Goal: Task Accomplishment & Management: Manage account settings

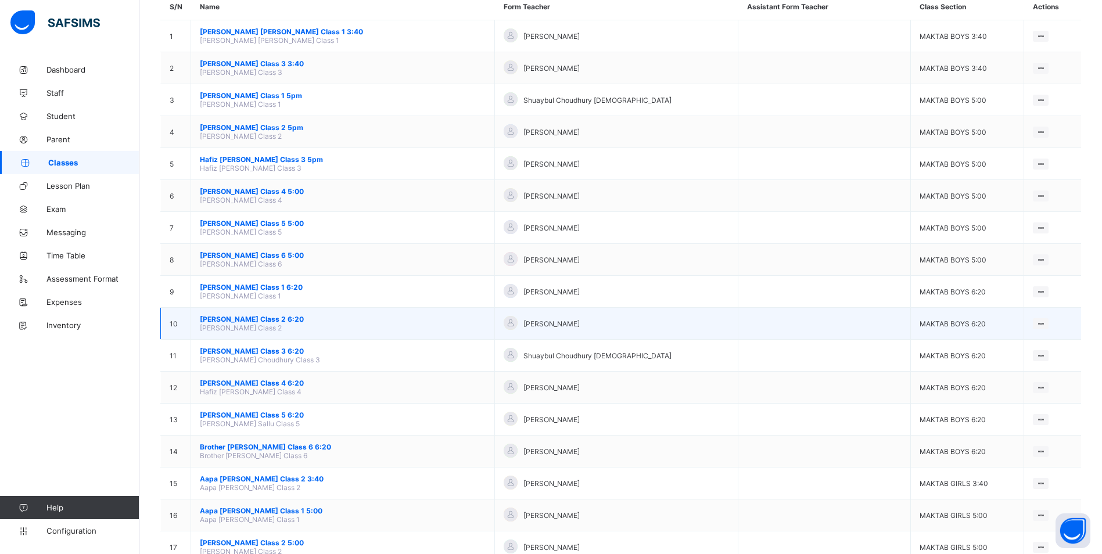
click at [252, 315] on span "[PERSON_NAME] Class 2 6:20" at bounding box center [343, 319] width 286 height 9
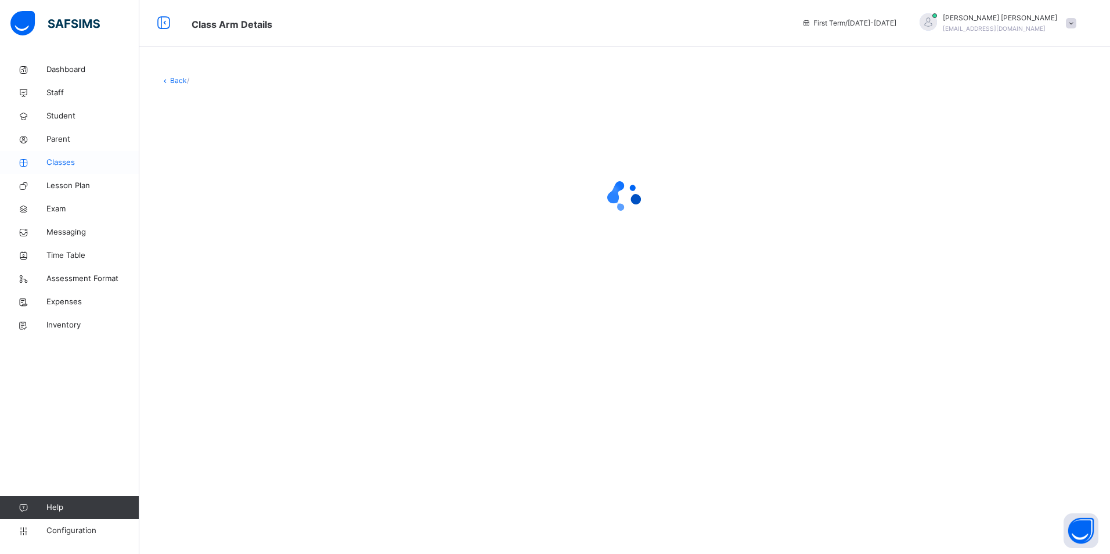
click at [73, 164] on span "Classes" at bounding box center [92, 163] width 93 height 12
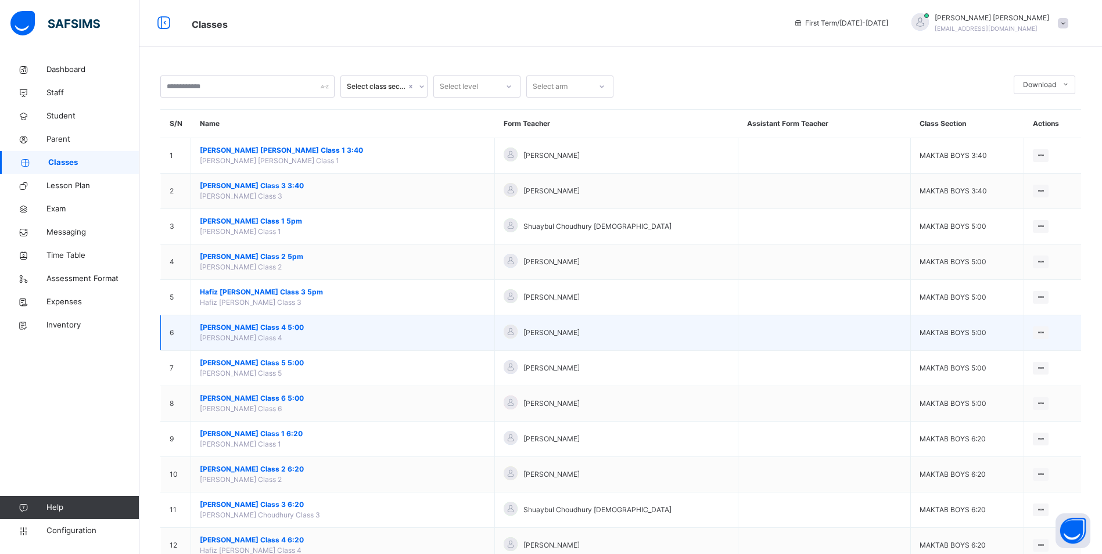
click at [305, 324] on span "[PERSON_NAME] Class 4 5:00" at bounding box center [343, 327] width 286 height 10
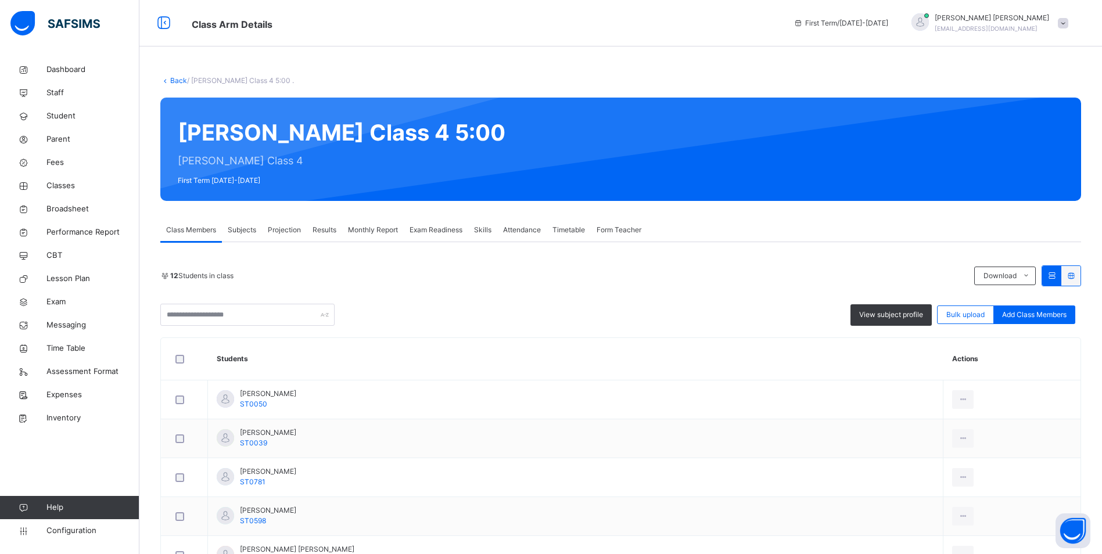
click at [528, 224] on div "Attendance" at bounding box center [521, 229] width 49 height 23
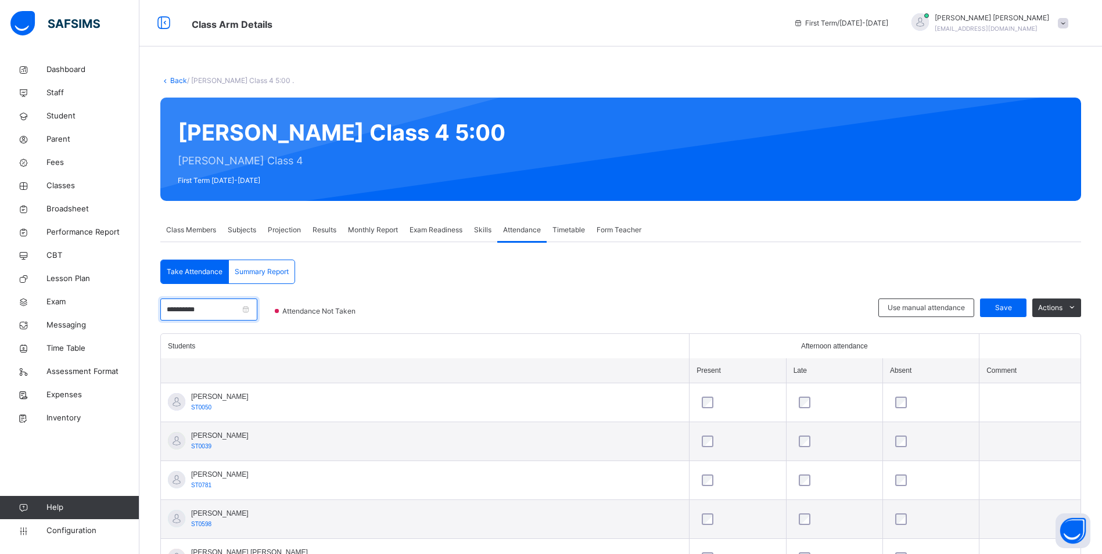
click at [249, 307] on input "**********" at bounding box center [208, 309] width 97 height 22
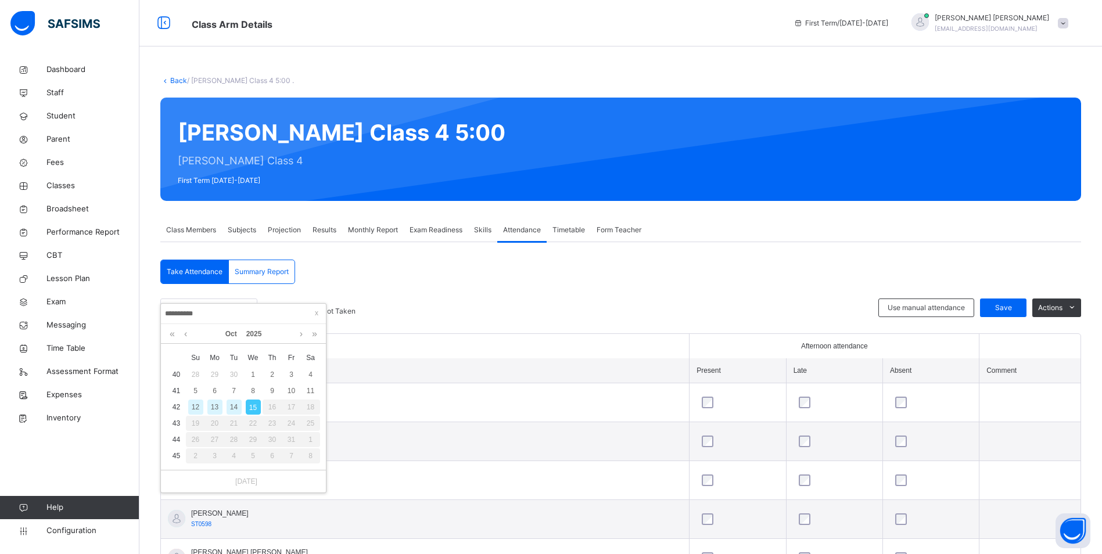
click at [233, 406] on div "14" at bounding box center [233, 406] width 15 height 15
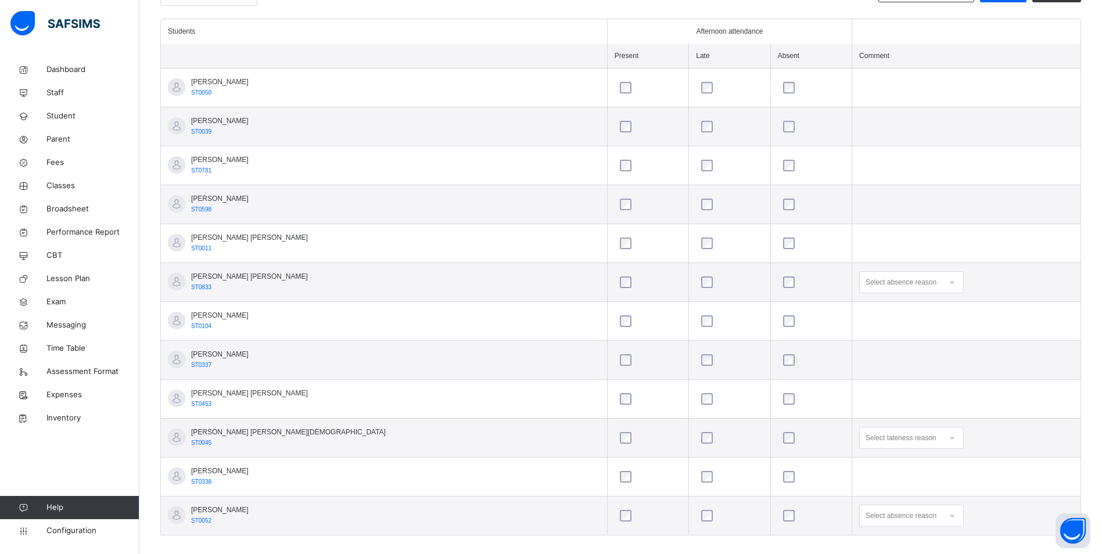
scroll to position [328, 0]
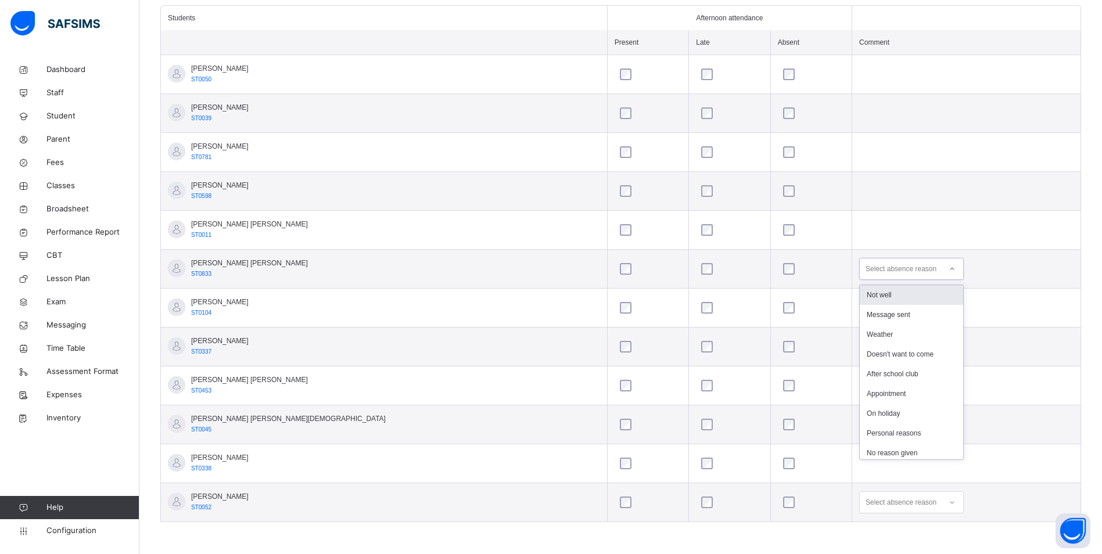
click at [948, 266] on icon at bounding box center [951, 269] width 7 height 12
click at [862, 316] on div "Left madrasah" at bounding box center [910, 318] width 103 height 20
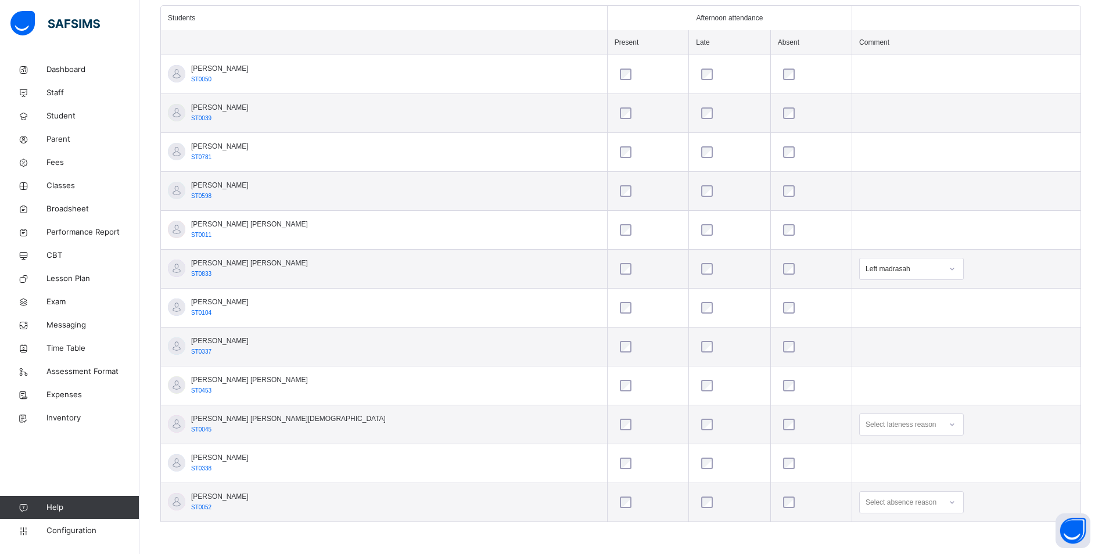
scroll to position [467, 0]
click at [908, 502] on div "Select absence reason" at bounding box center [911, 502] width 105 height 22
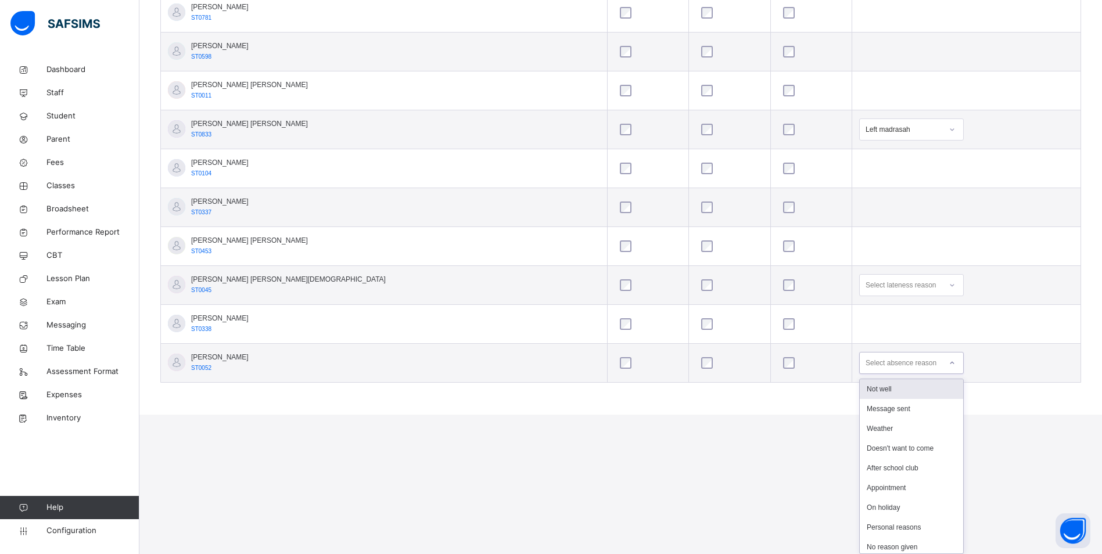
click at [876, 387] on div "Not well" at bounding box center [910, 389] width 103 height 20
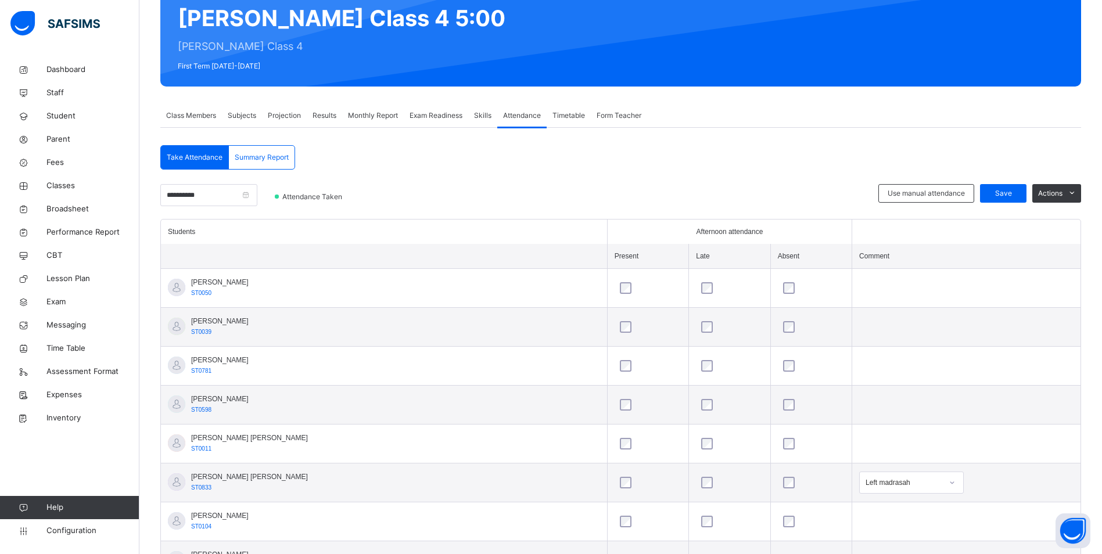
scroll to position [96, 0]
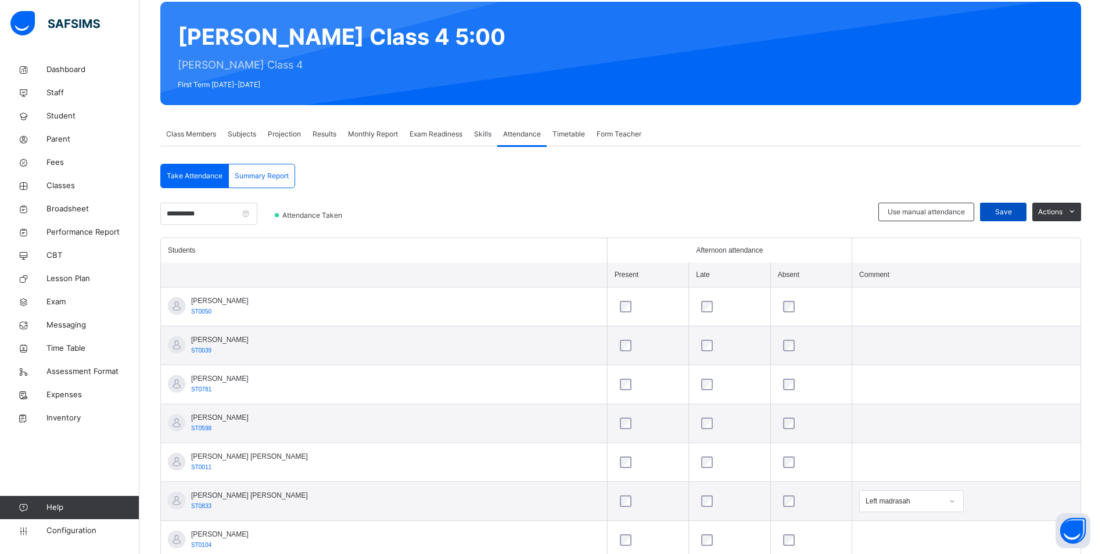
click at [1017, 207] on span "Save" at bounding box center [1002, 212] width 29 height 10
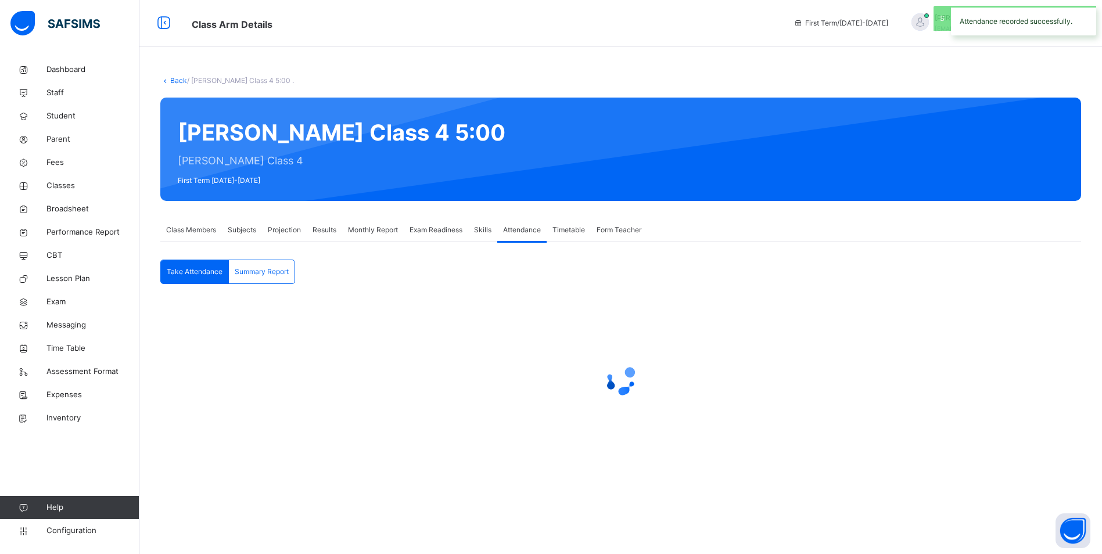
scroll to position [0, 0]
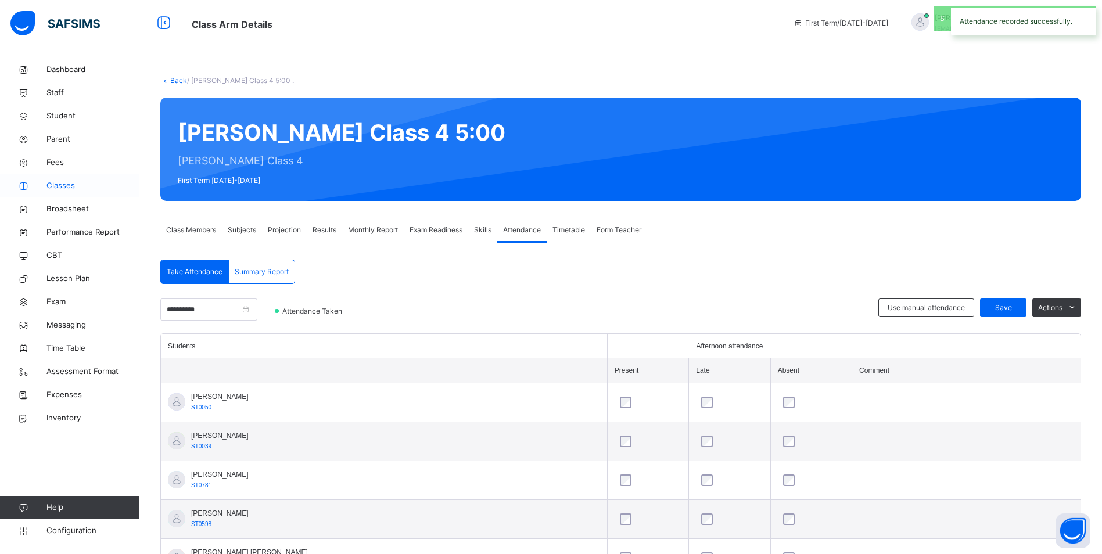
click at [49, 188] on span "Classes" at bounding box center [92, 186] width 93 height 12
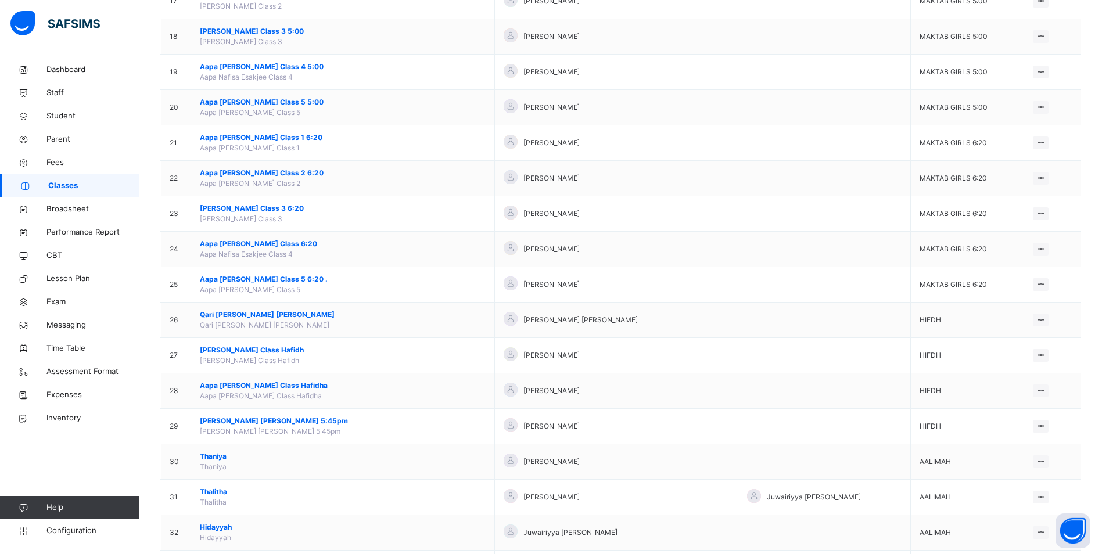
scroll to position [853, 0]
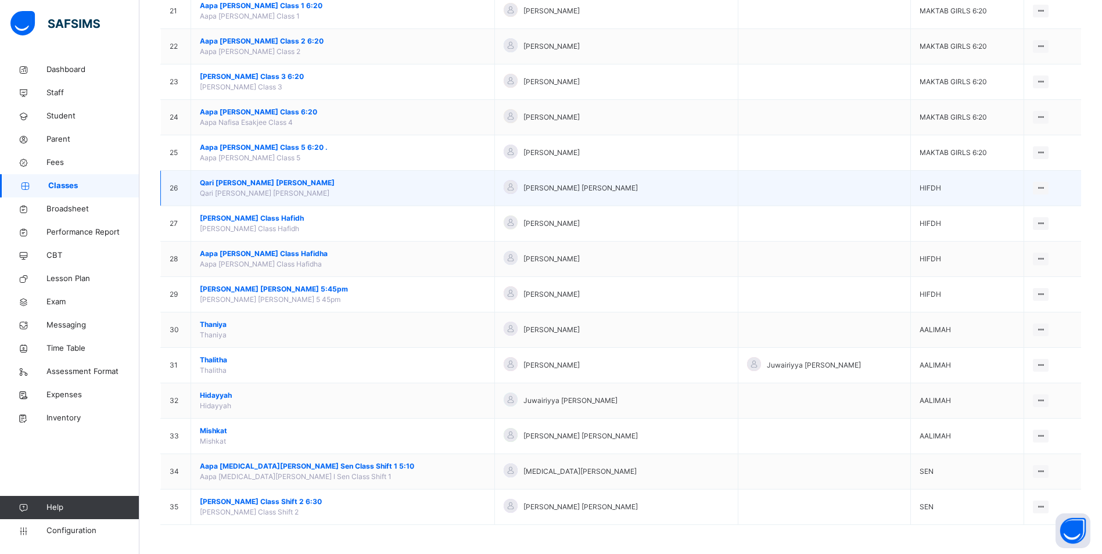
click at [245, 178] on span "Qari [PERSON_NAME] [PERSON_NAME]" at bounding box center [343, 183] width 286 height 10
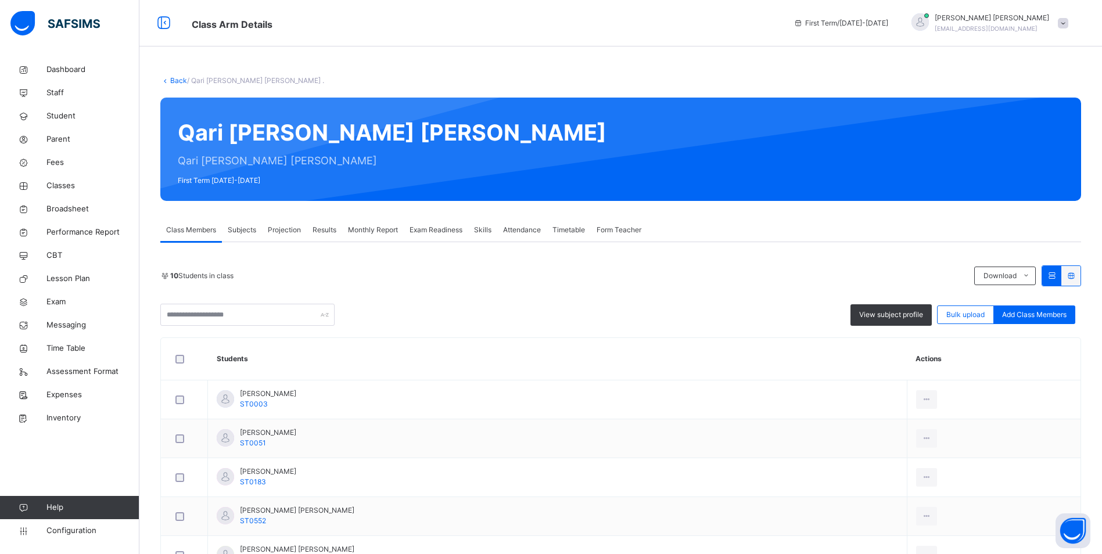
click at [514, 226] on span "Attendance" at bounding box center [522, 230] width 38 height 10
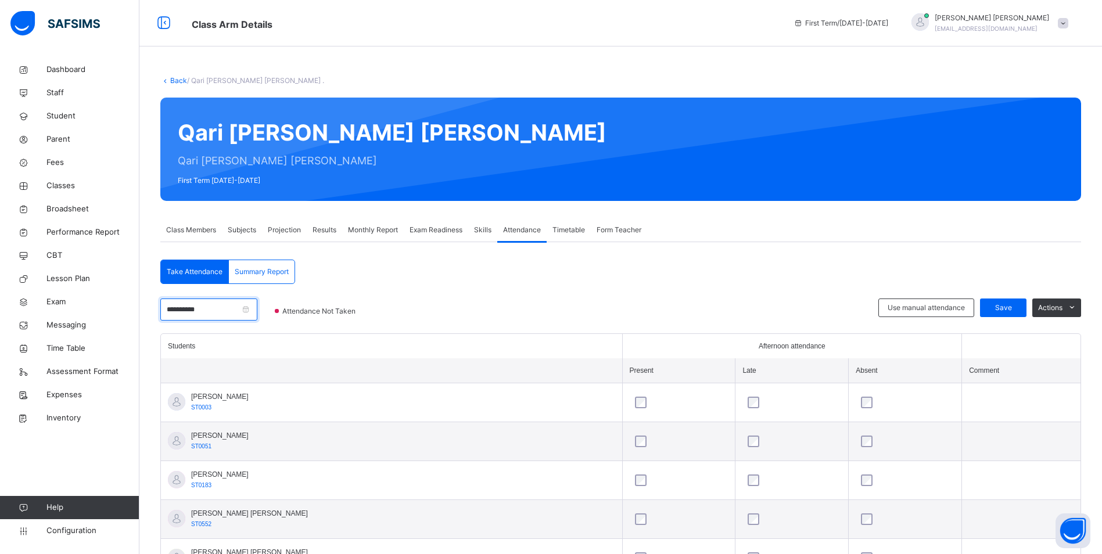
click at [221, 305] on input "**********" at bounding box center [208, 309] width 97 height 22
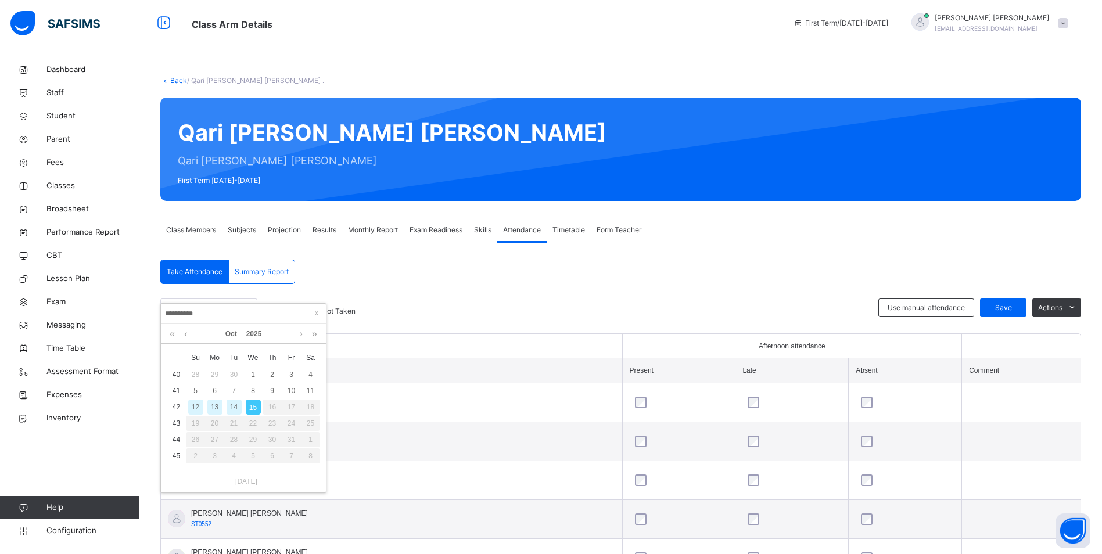
click at [236, 405] on div "14" at bounding box center [233, 406] width 15 height 15
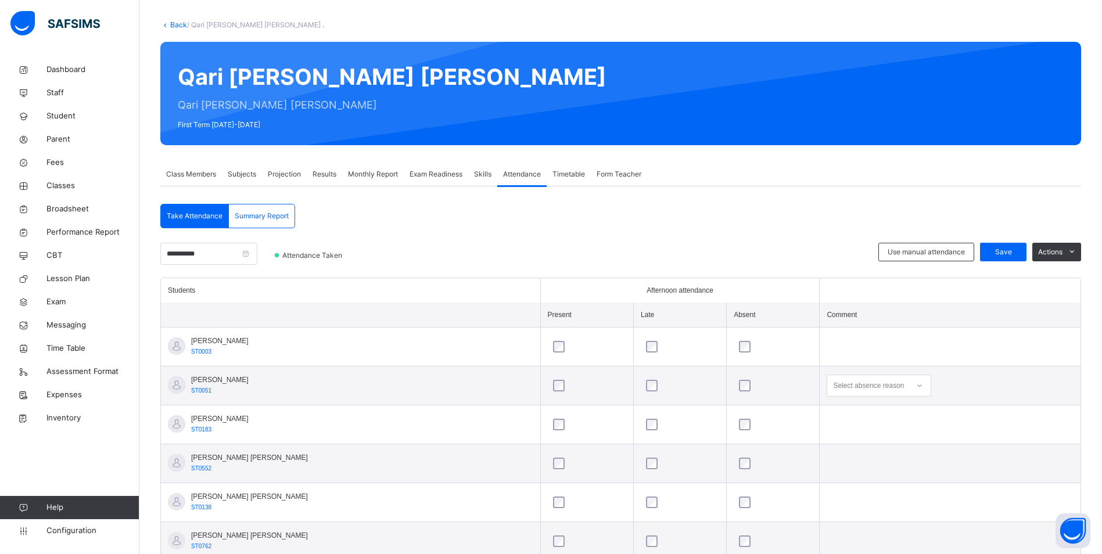
scroll to position [174, 0]
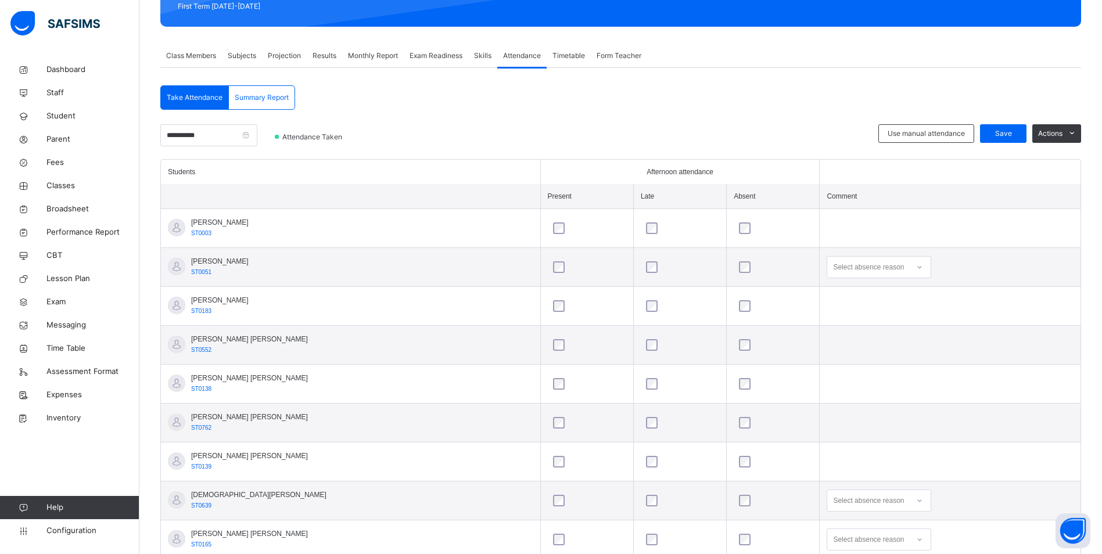
click at [909, 272] on div at bounding box center [919, 267] width 20 height 19
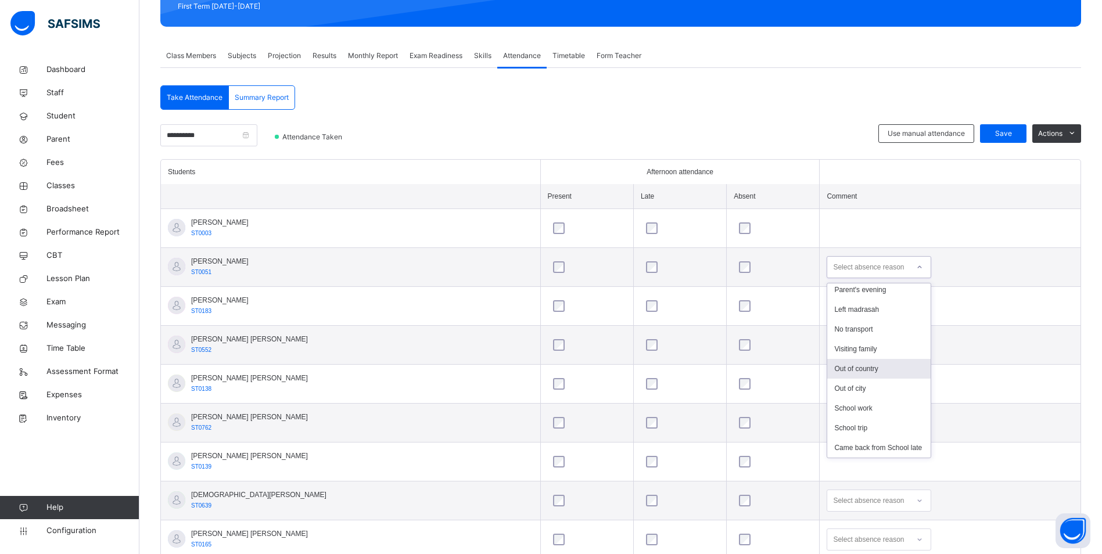
scroll to position [192, 0]
click at [861, 421] on div "School trip" at bounding box center [878, 428] width 103 height 20
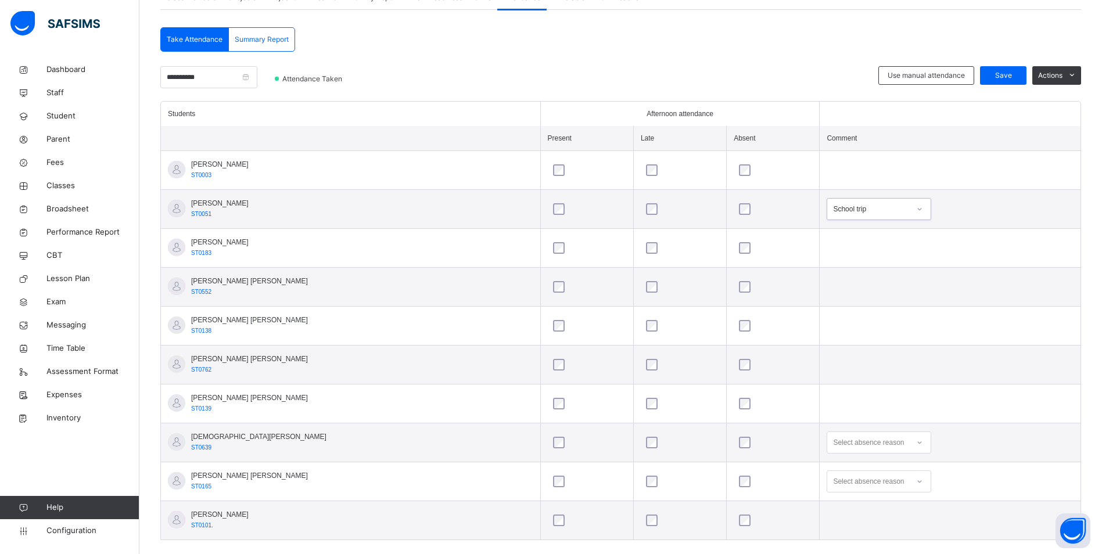
scroll to position [250, 0]
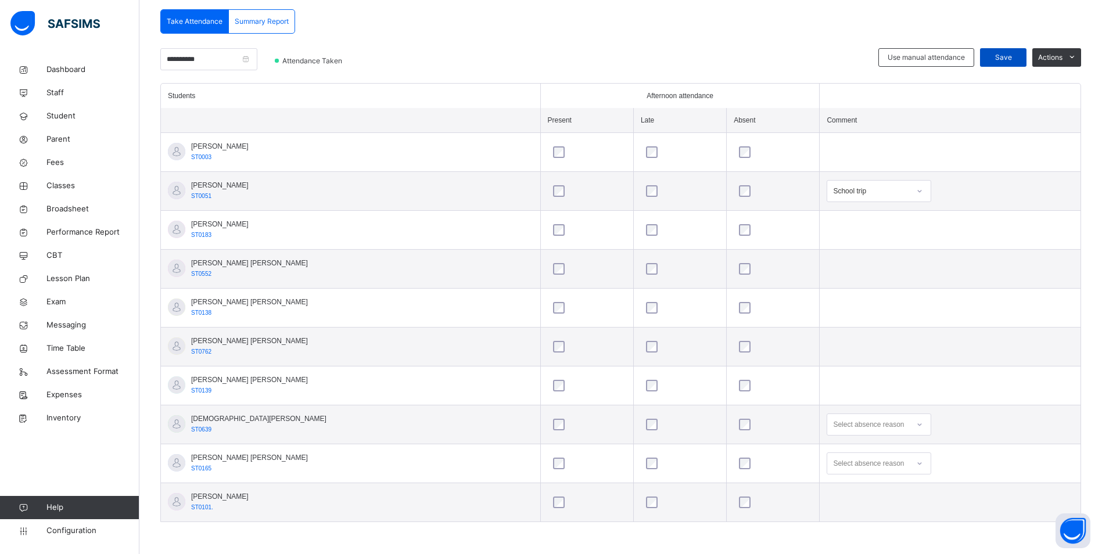
click at [1009, 58] on span "Save" at bounding box center [1002, 57] width 29 height 10
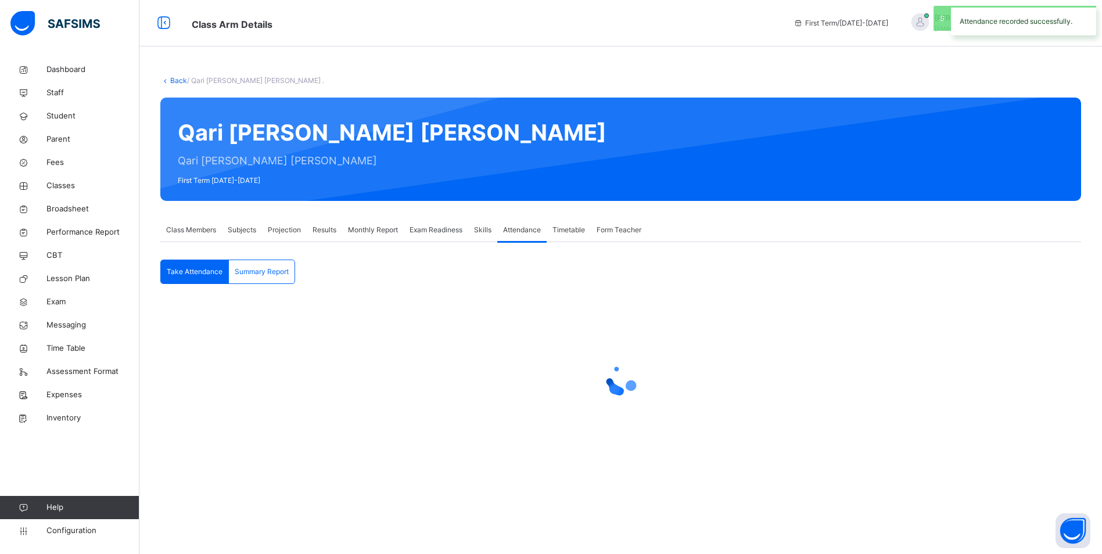
scroll to position [0, 0]
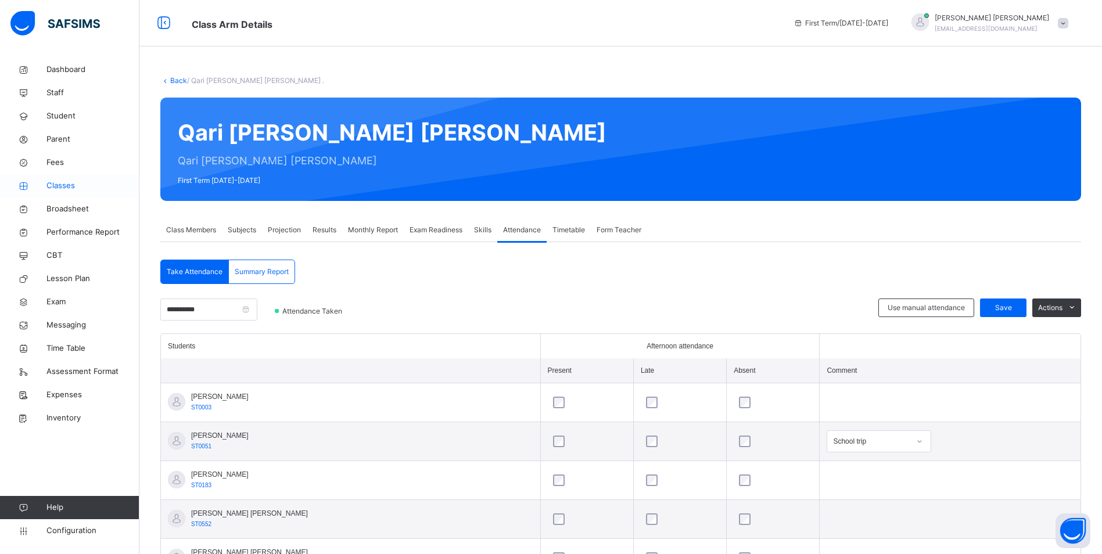
click at [61, 180] on span "Classes" at bounding box center [92, 186] width 93 height 12
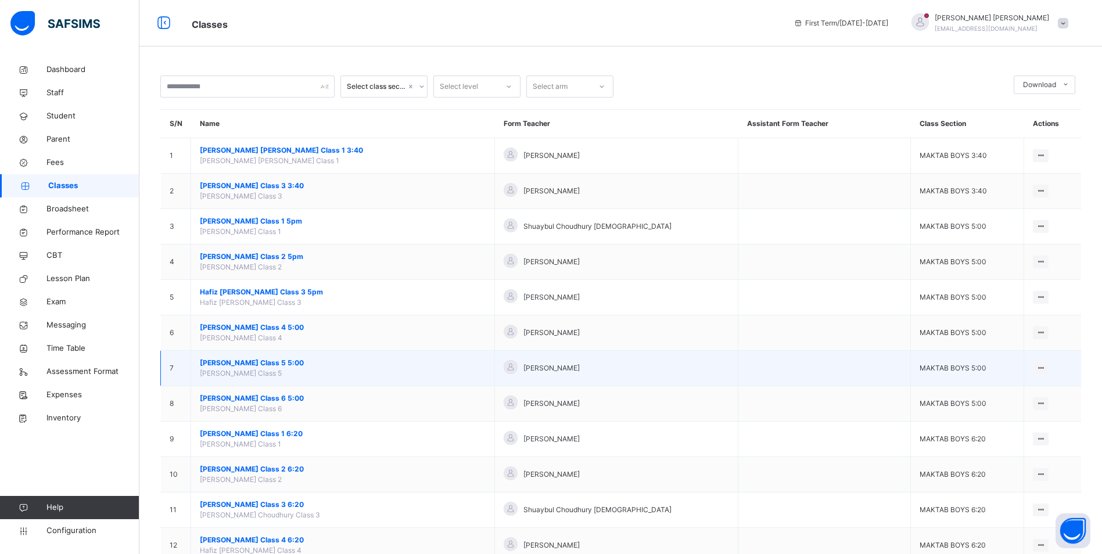
click at [298, 363] on span "[PERSON_NAME] Class 5 5:00" at bounding box center [343, 363] width 286 height 10
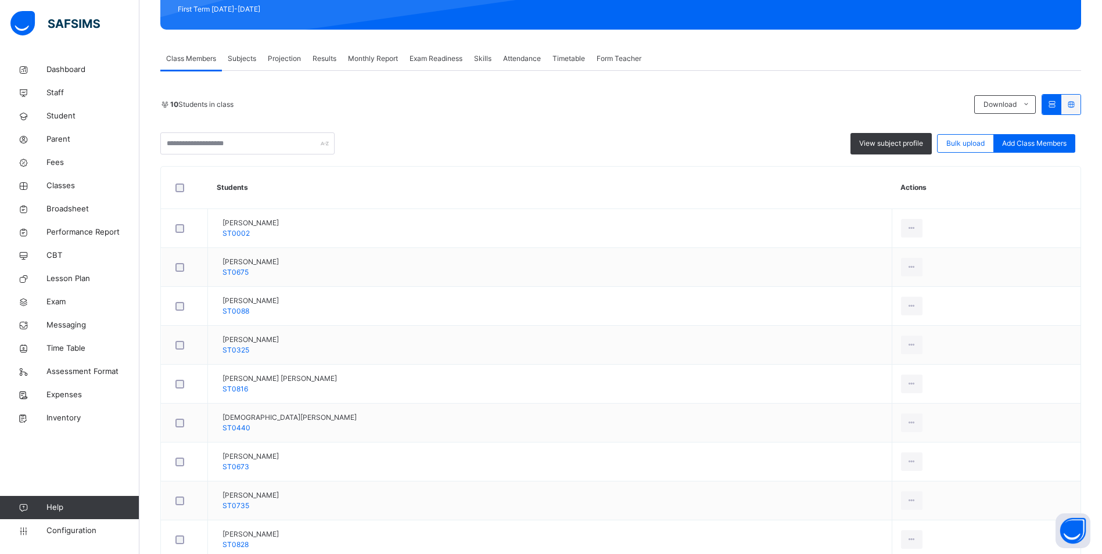
scroll to position [47, 0]
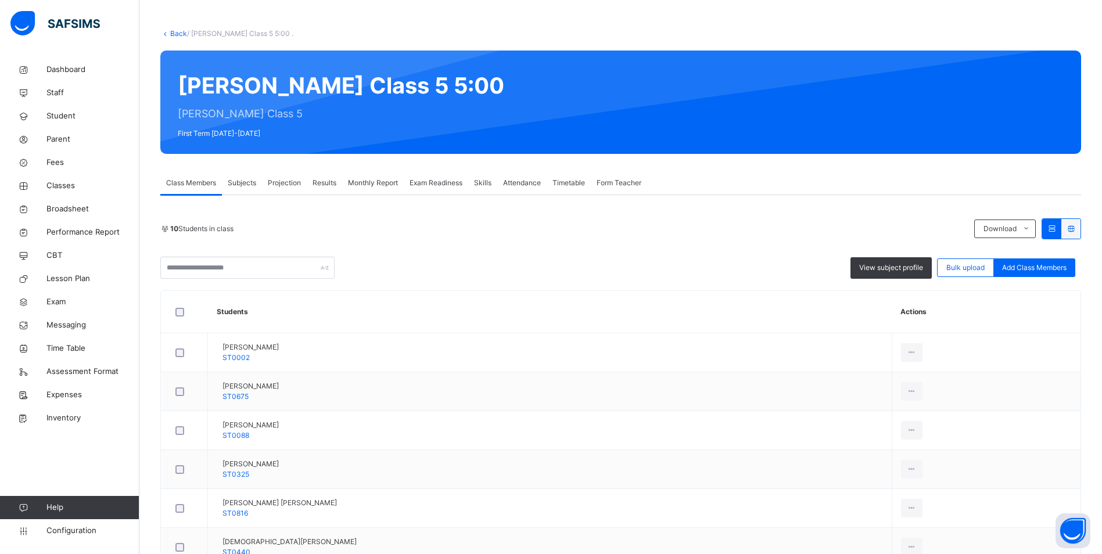
click at [519, 186] on span "Attendance" at bounding box center [522, 183] width 38 height 10
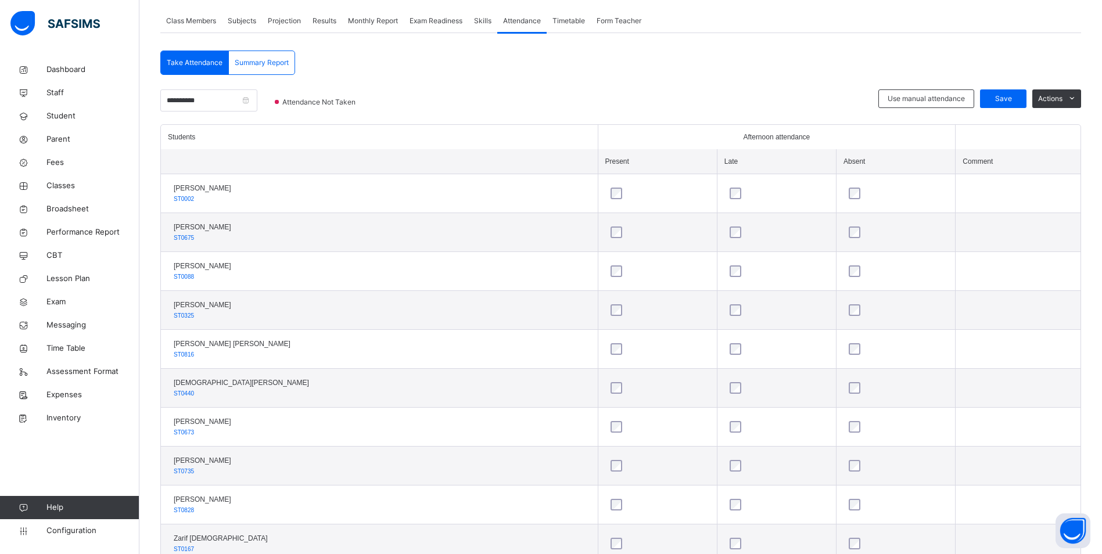
scroll to position [227, 0]
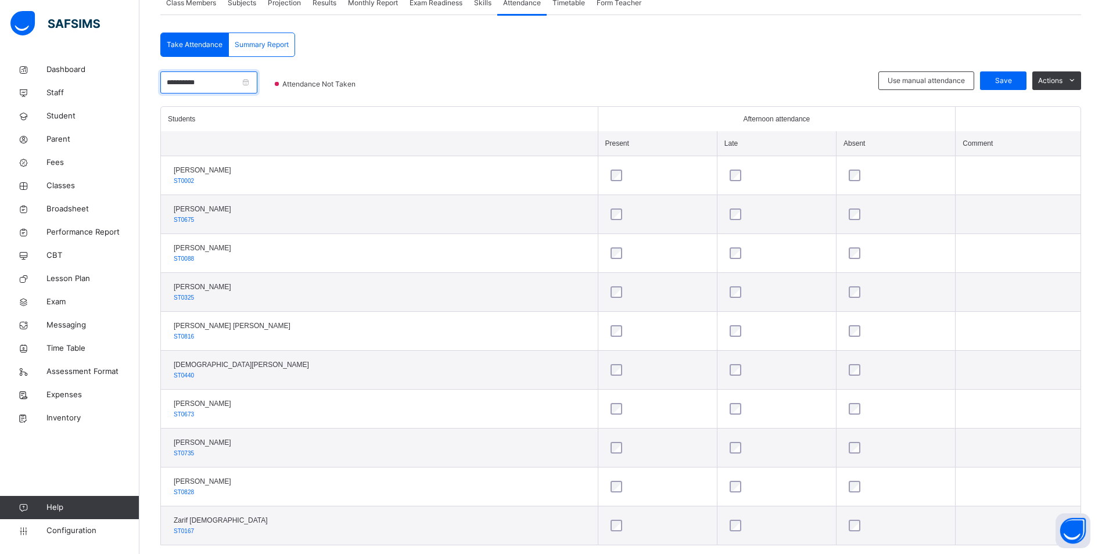
click at [211, 83] on input "**********" at bounding box center [208, 82] width 97 height 22
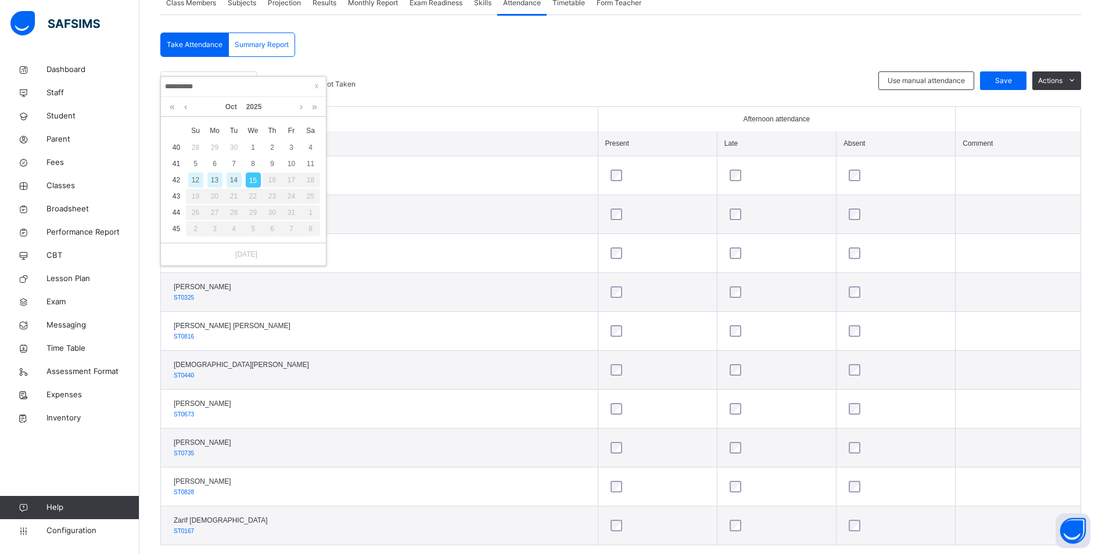
click at [240, 183] on div "14" at bounding box center [233, 179] width 15 height 15
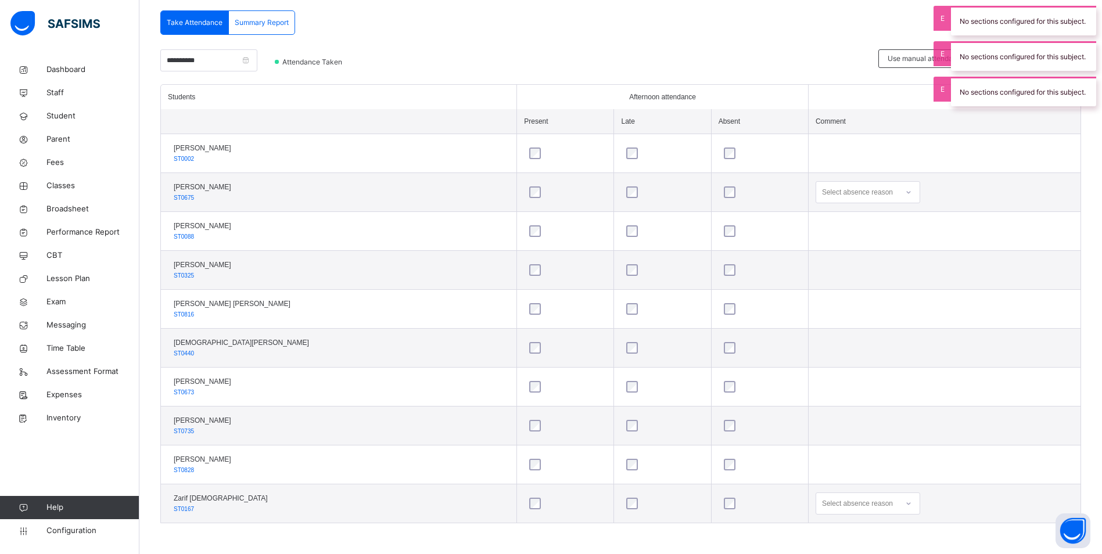
scroll to position [250, 0]
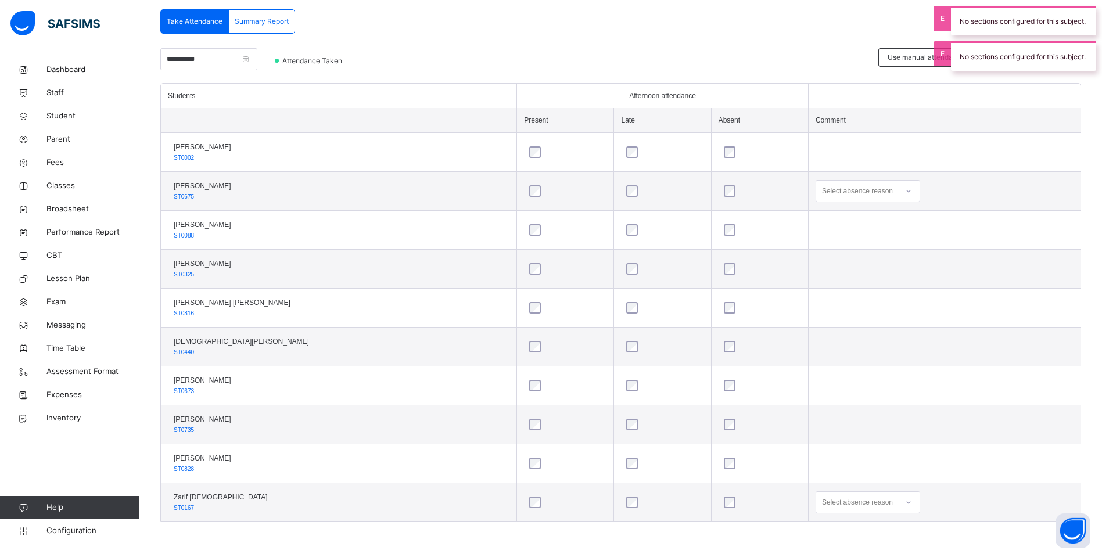
click at [892, 501] on div "Select absence reason" at bounding box center [867, 502] width 105 height 22
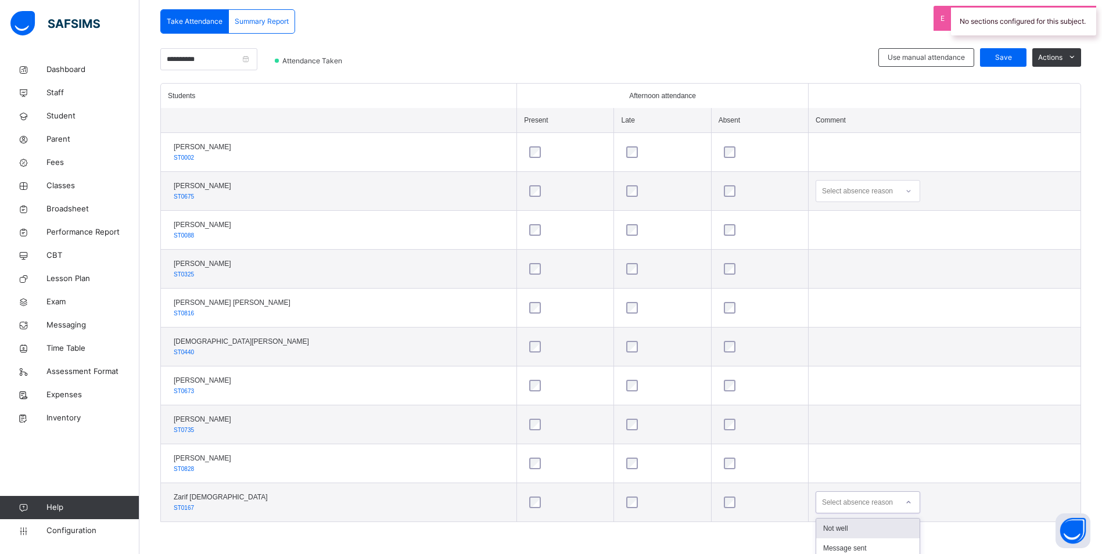
scroll to position [390, 0]
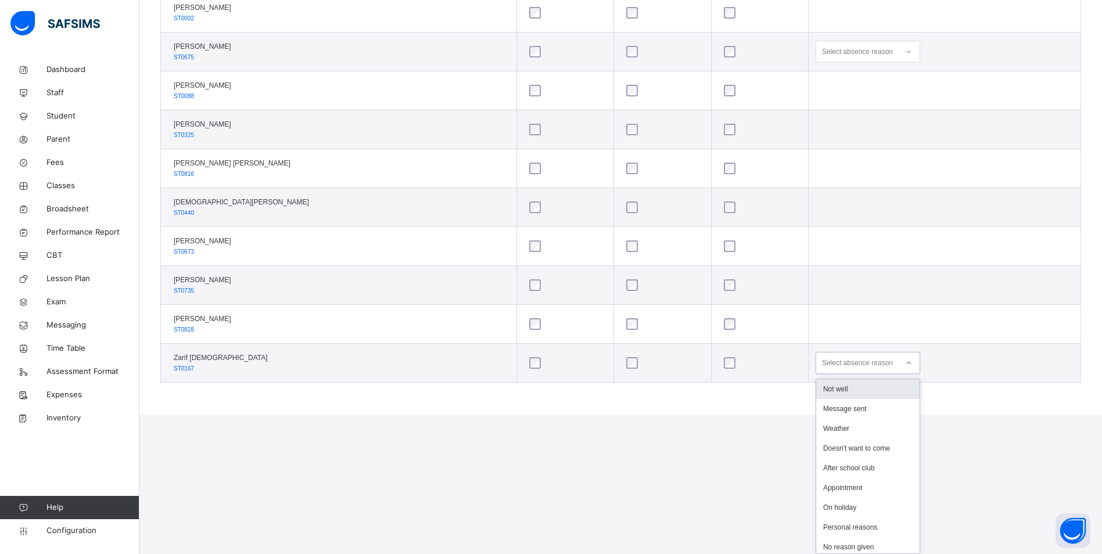
click at [839, 389] on div "Not well" at bounding box center [867, 389] width 103 height 20
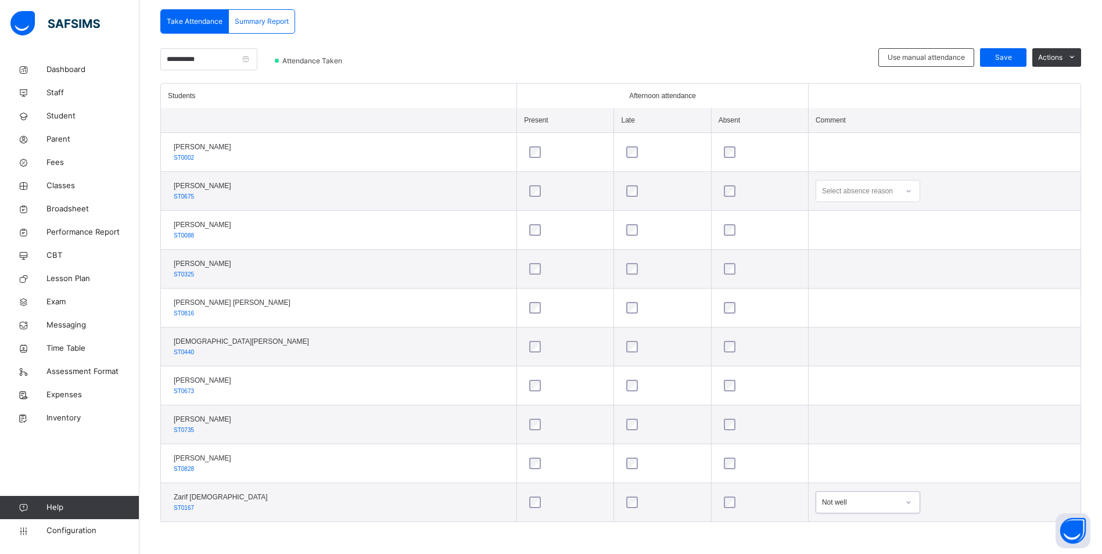
scroll to position [18, 0]
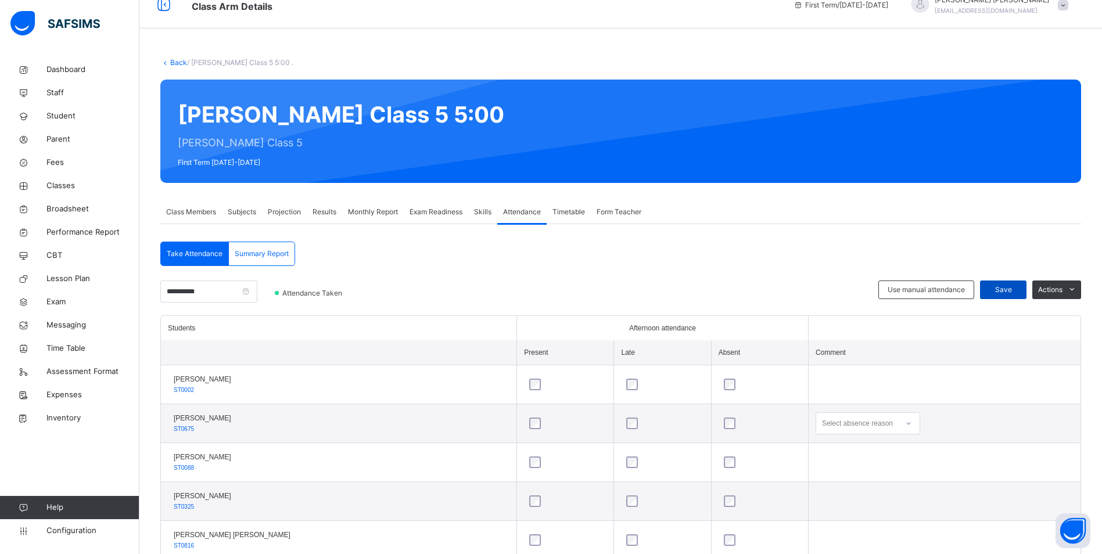
click at [1005, 288] on span "Save" at bounding box center [1002, 290] width 29 height 10
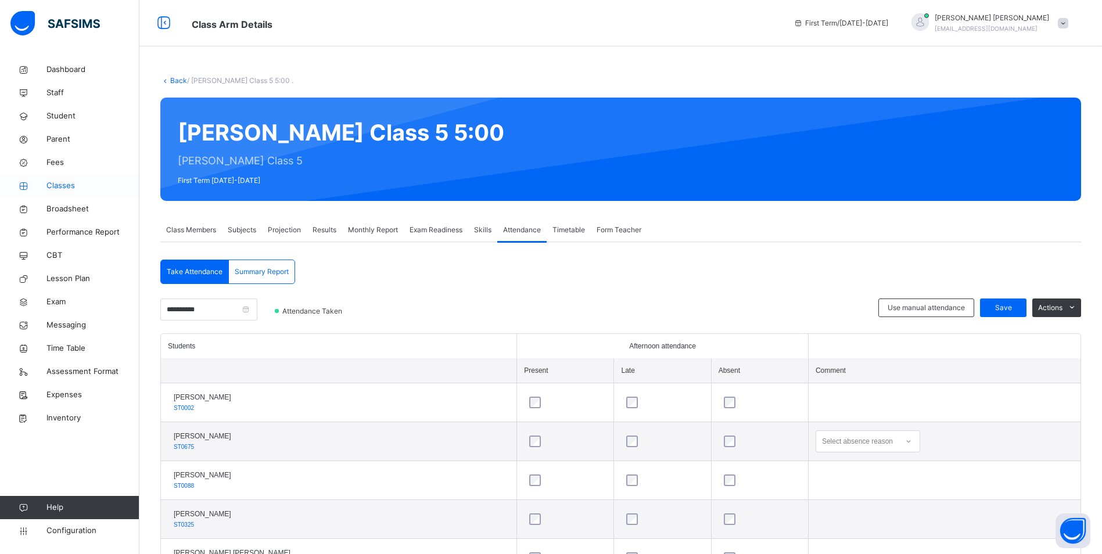
click at [66, 183] on span "Classes" at bounding box center [92, 186] width 93 height 12
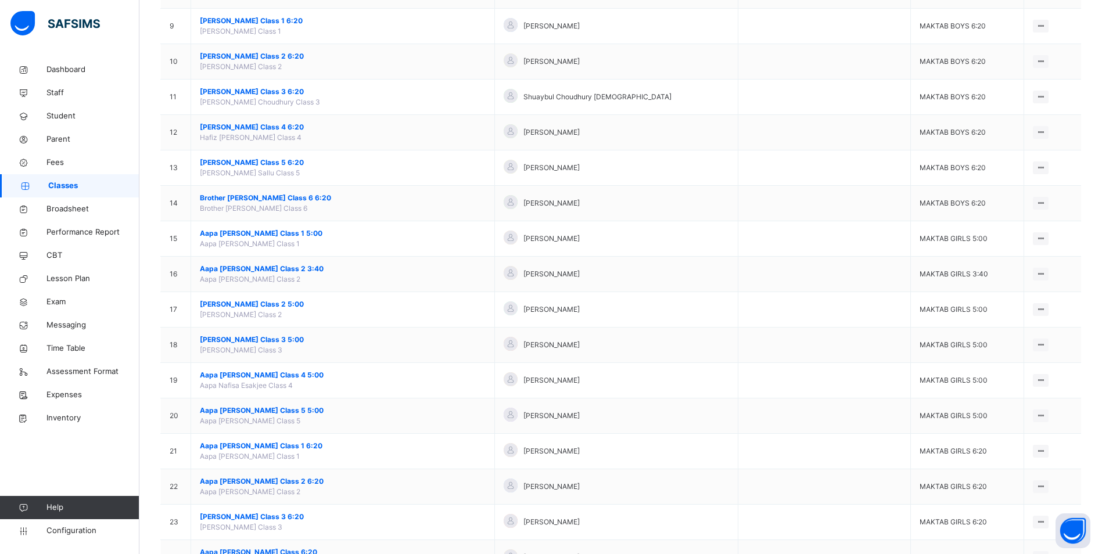
scroll to position [406, 0]
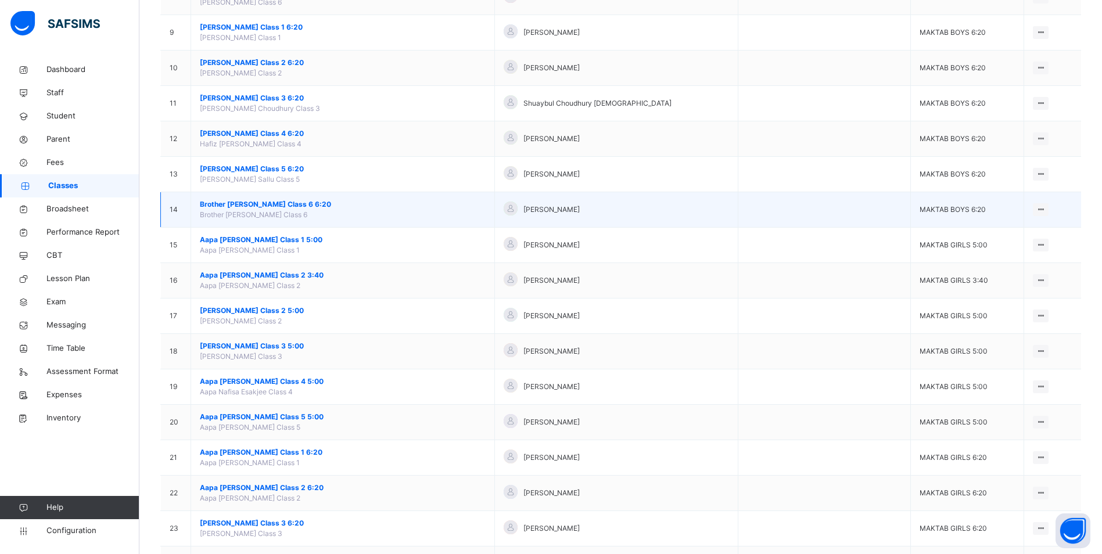
click at [233, 200] on span "Brother [PERSON_NAME] Class 6 6:20" at bounding box center [343, 204] width 286 height 10
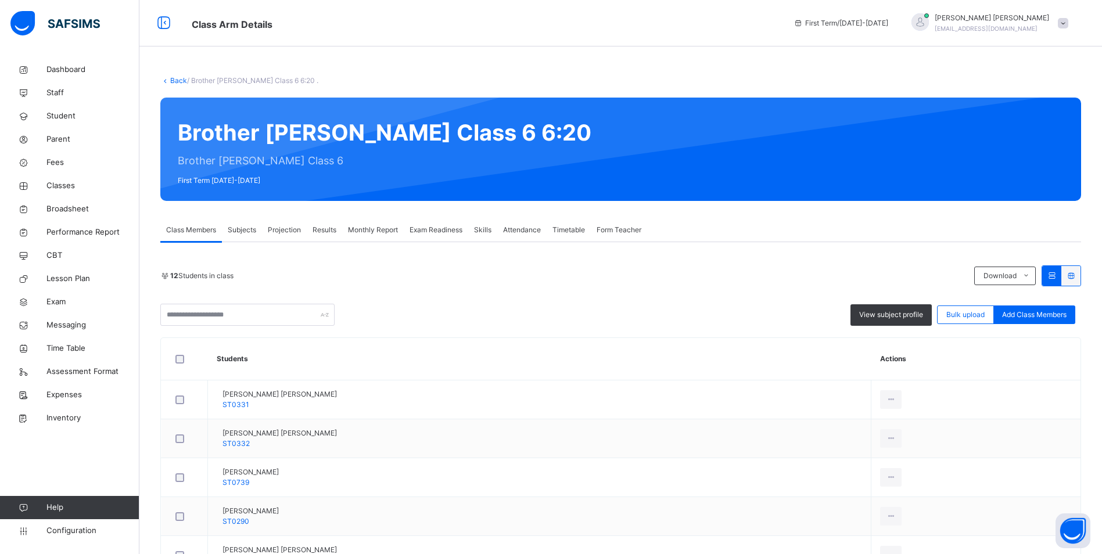
click at [534, 228] on span "Attendance" at bounding box center [522, 230] width 38 height 10
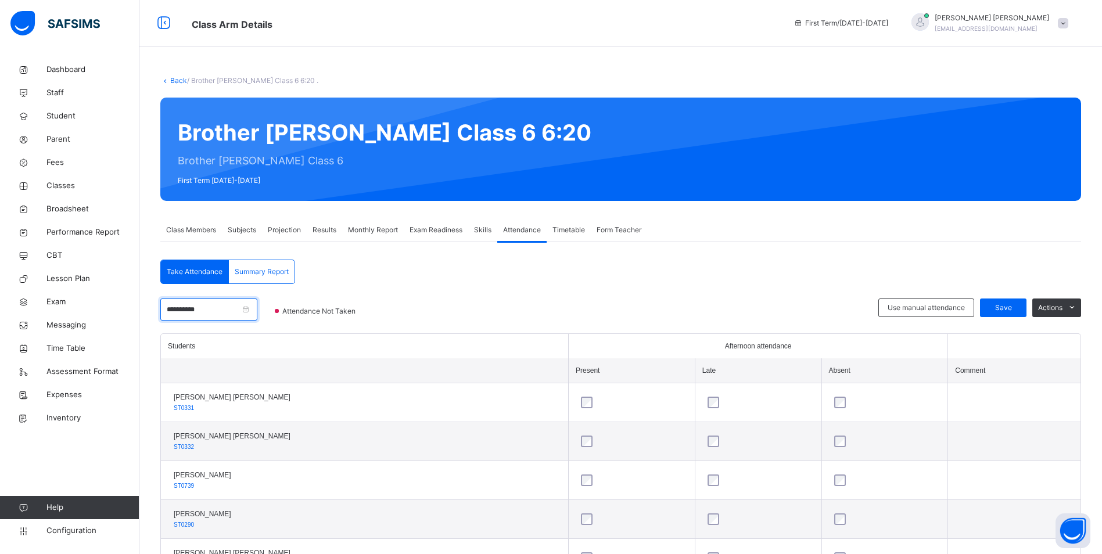
click at [229, 309] on input "**********" at bounding box center [208, 309] width 97 height 22
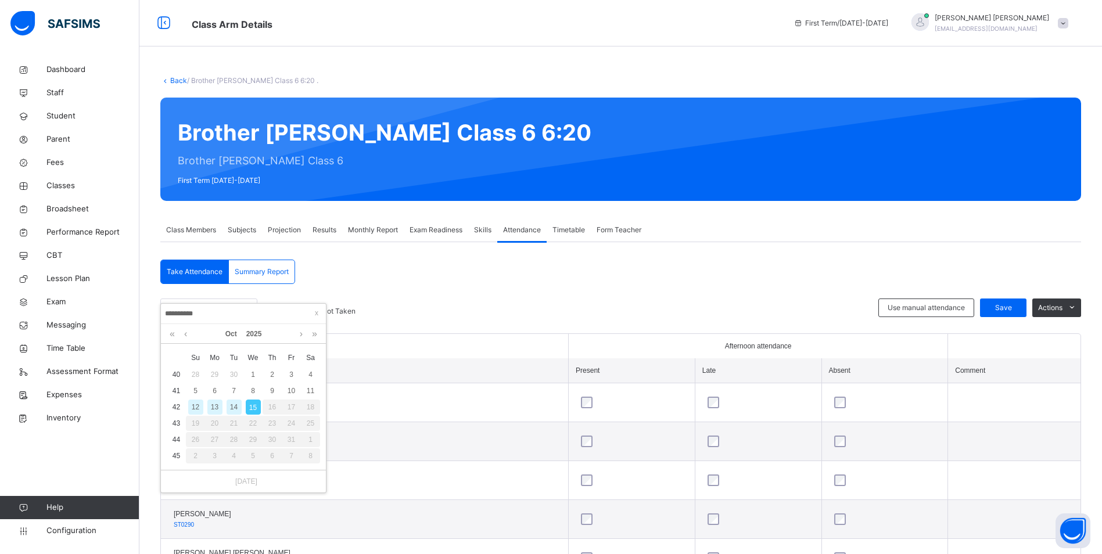
click at [237, 407] on div "14" at bounding box center [233, 406] width 15 height 15
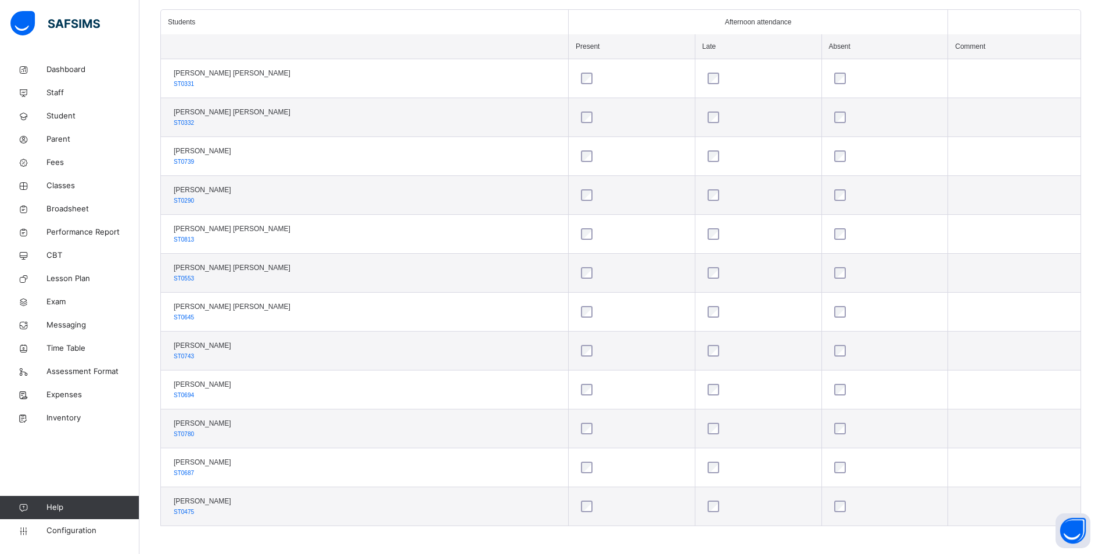
scroll to position [328, 0]
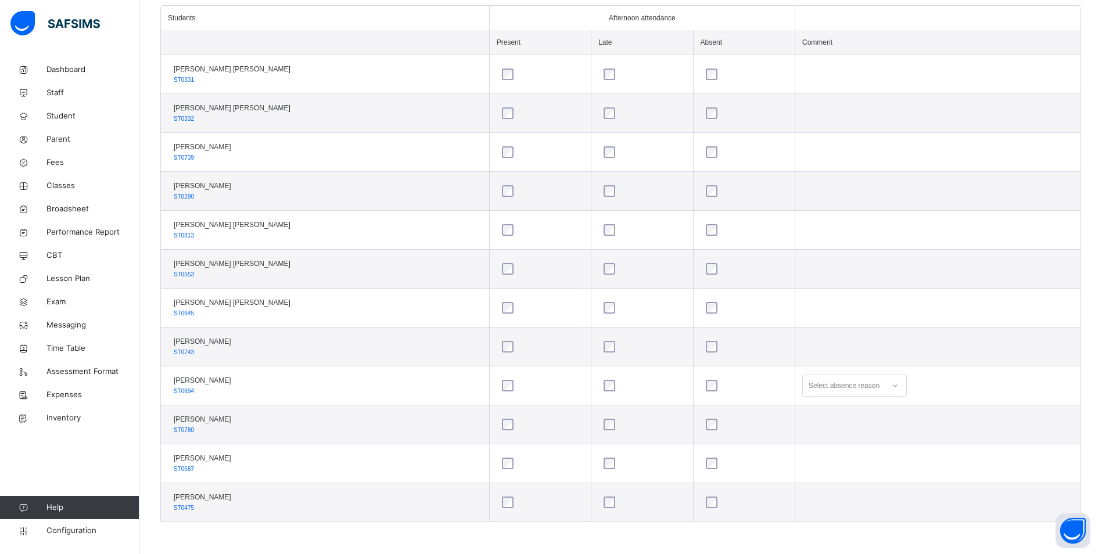
click at [891, 387] on icon at bounding box center [894, 386] width 7 height 12
click at [847, 540] on div "Personal reasons" at bounding box center [853, 550] width 103 height 20
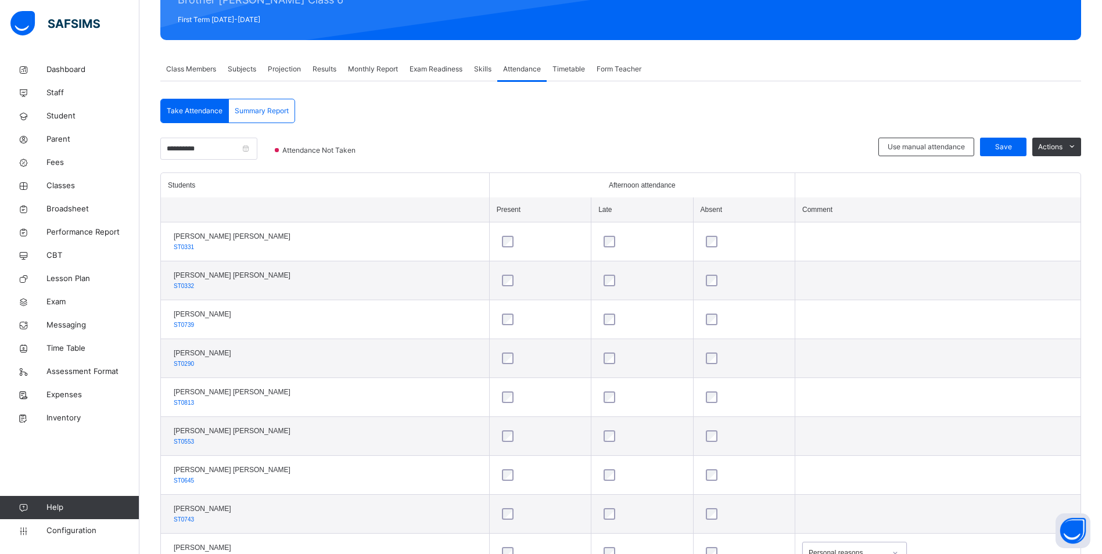
scroll to position [154, 0]
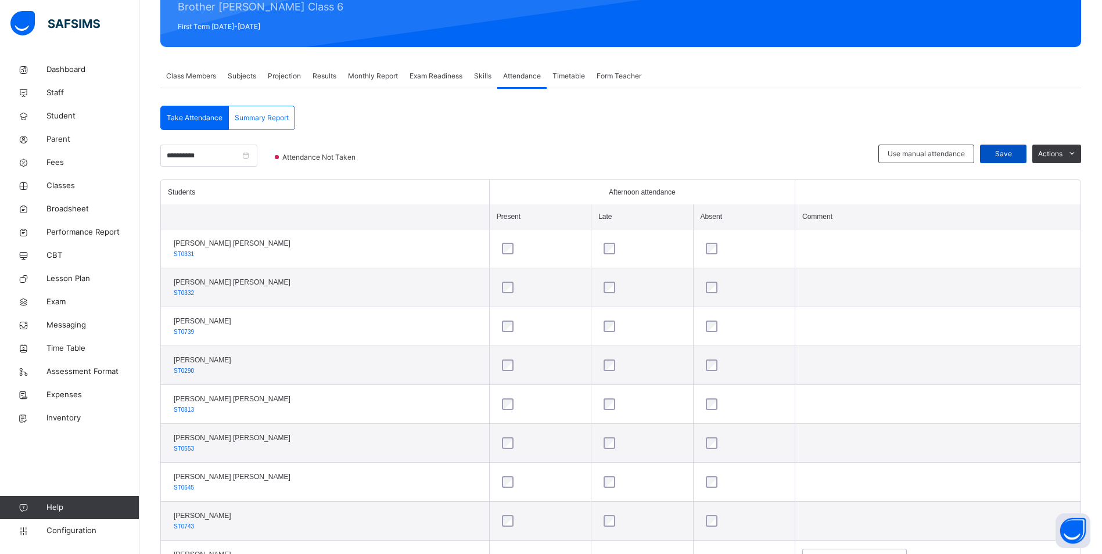
click at [1005, 151] on span "Save" at bounding box center [1002, 154] width 29 height 10
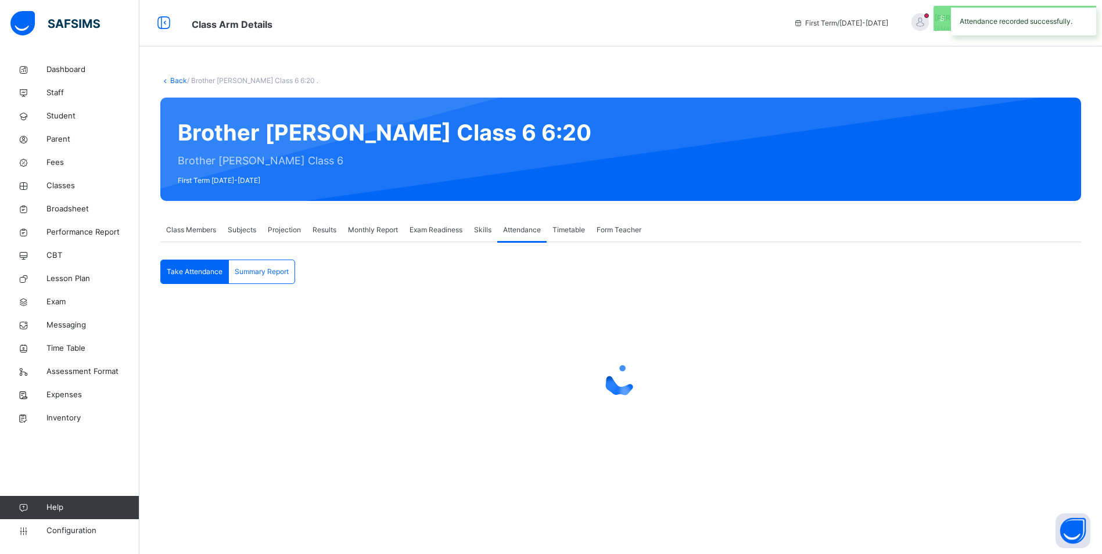
scroll to position [0, 0]
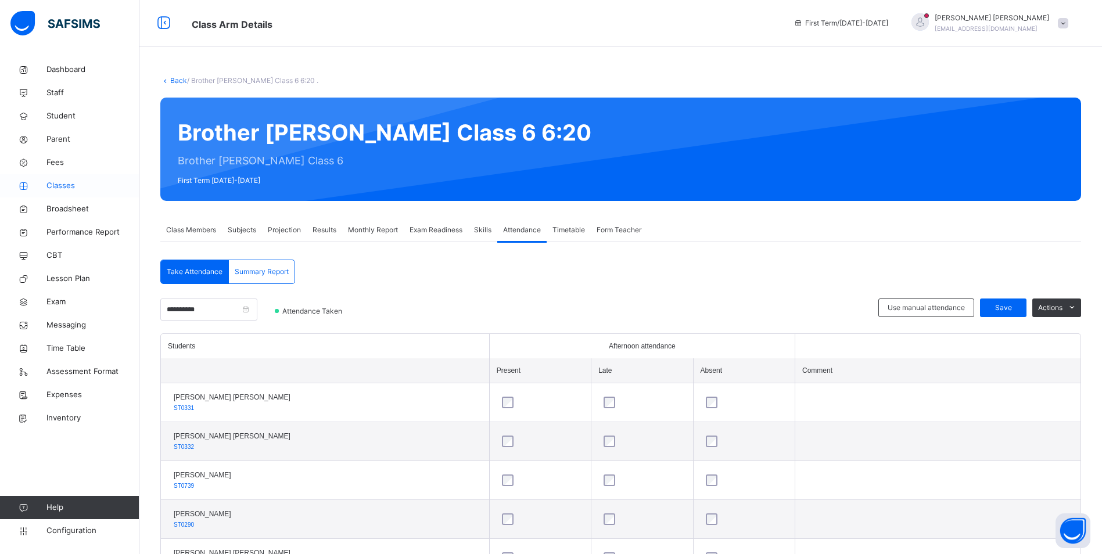
click at [66, 184] on span "Classes" at bounding box center [92, 186] width 93 height 12
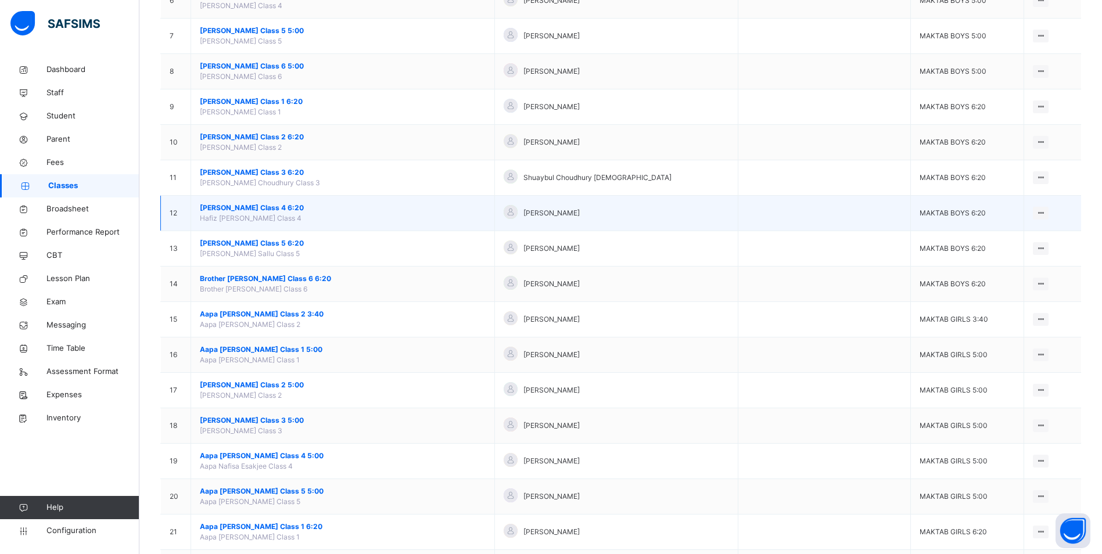
scroll to position [348, 0]
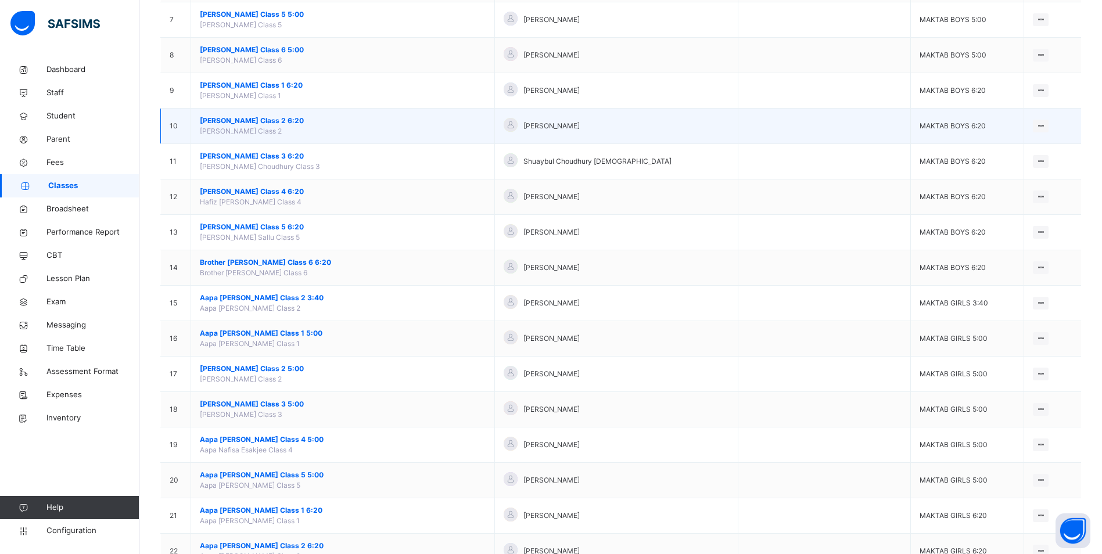
click at [289, 121] on span "[PERSON_NAME] Class 2 6:20" at bounding box center [343, 121] width 286 height 10
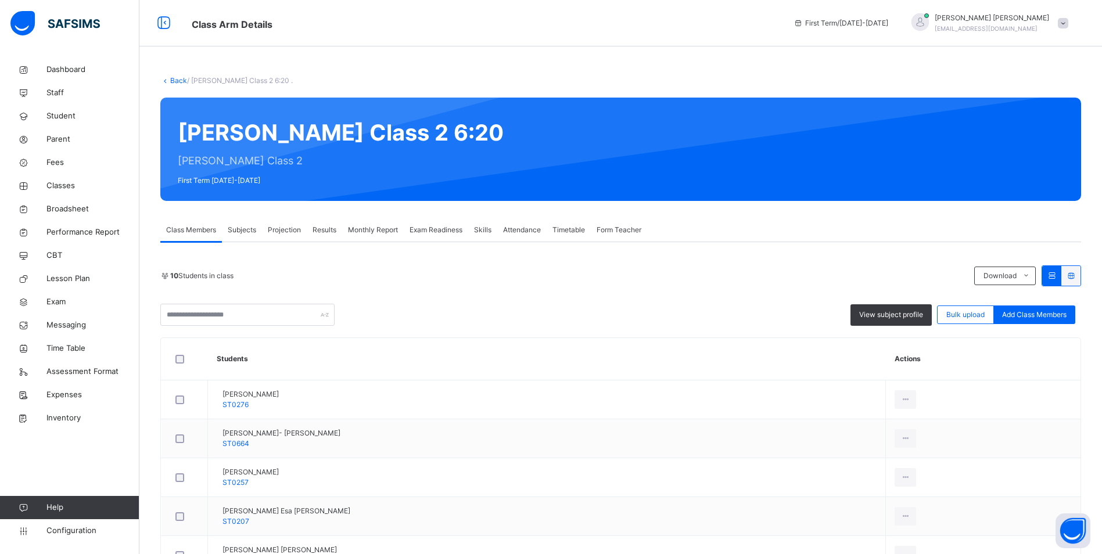
click at [524, 229] on span "Attendance" at bounding box center [522, 230] width 38 height 10
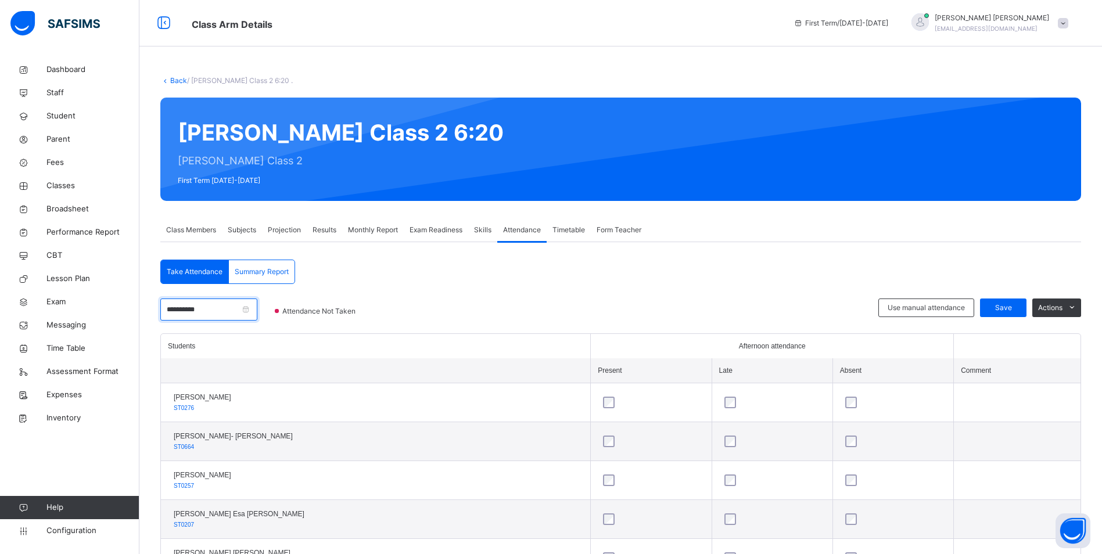
click at [219, 309] on input "**********" at bounding box center [208, 309] width 97 height 22
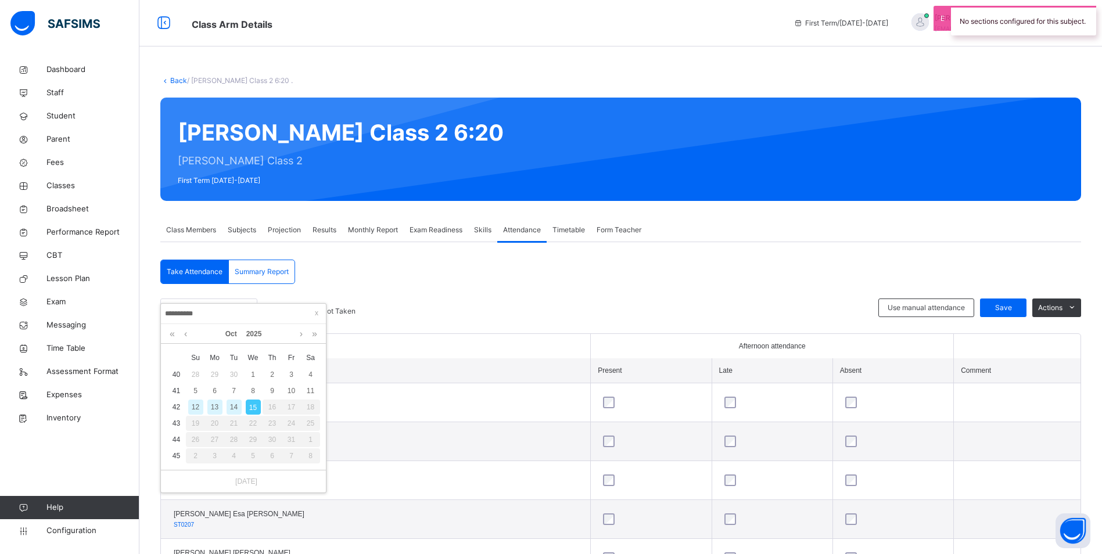
click at [237, 404] on div "14" at bounding box center [233, 406] width 15 height 15
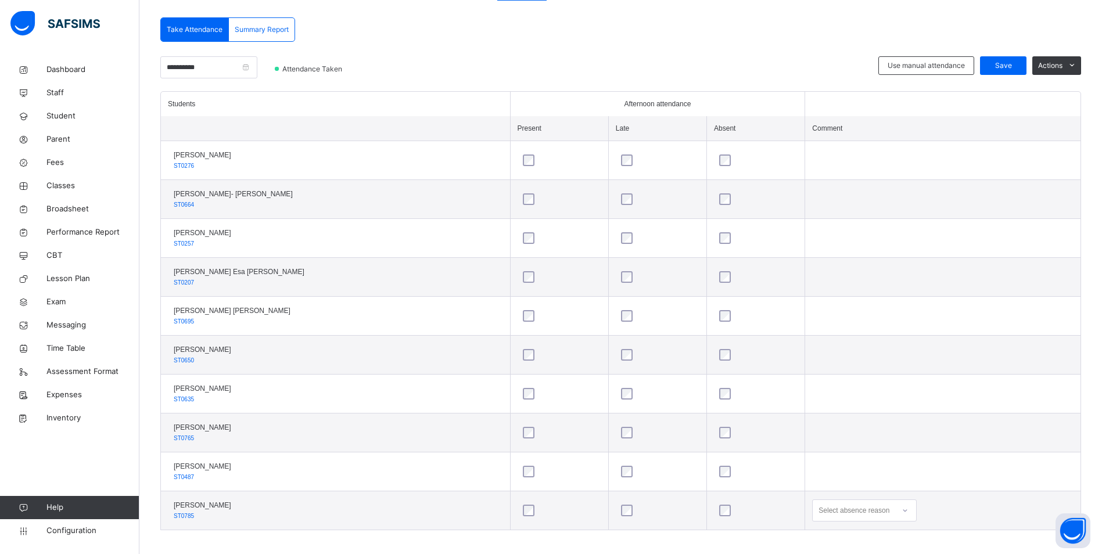
scroll to position [250, 0]
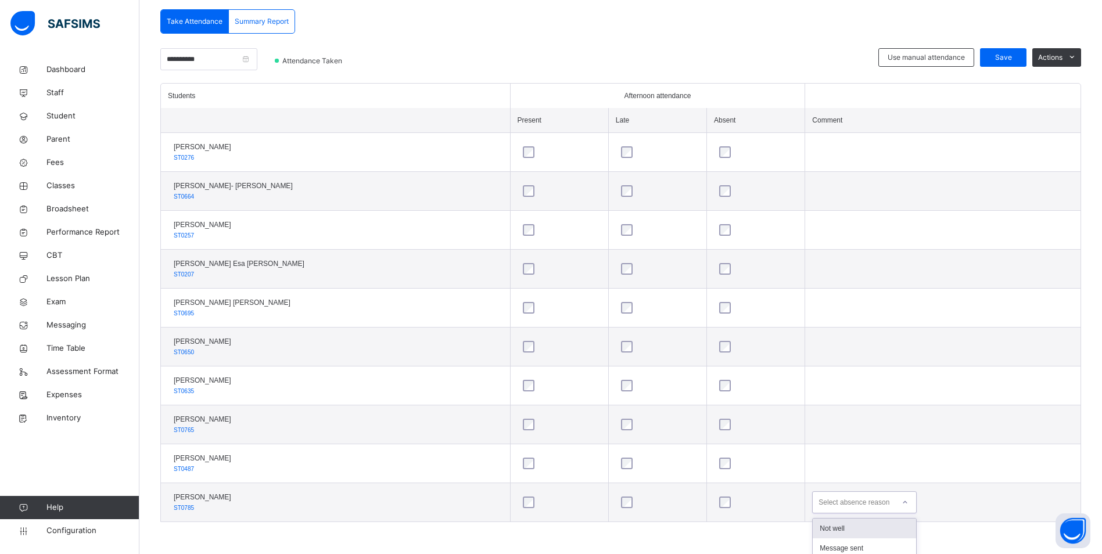
click at [892, 502] on div "option Not well focused, 1 of 18. 18 results available. Use Up and Down to choo…" at bounding box center [864, 502] width 105 height 22
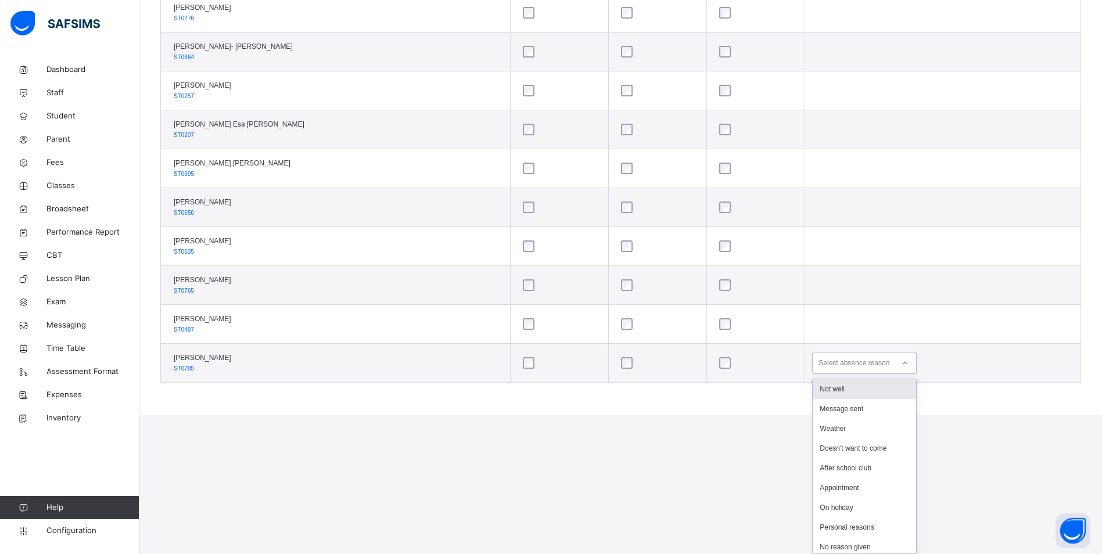
click at [837, 395] on div "Not well" at bounding box center [863, 389] width 103 height 20
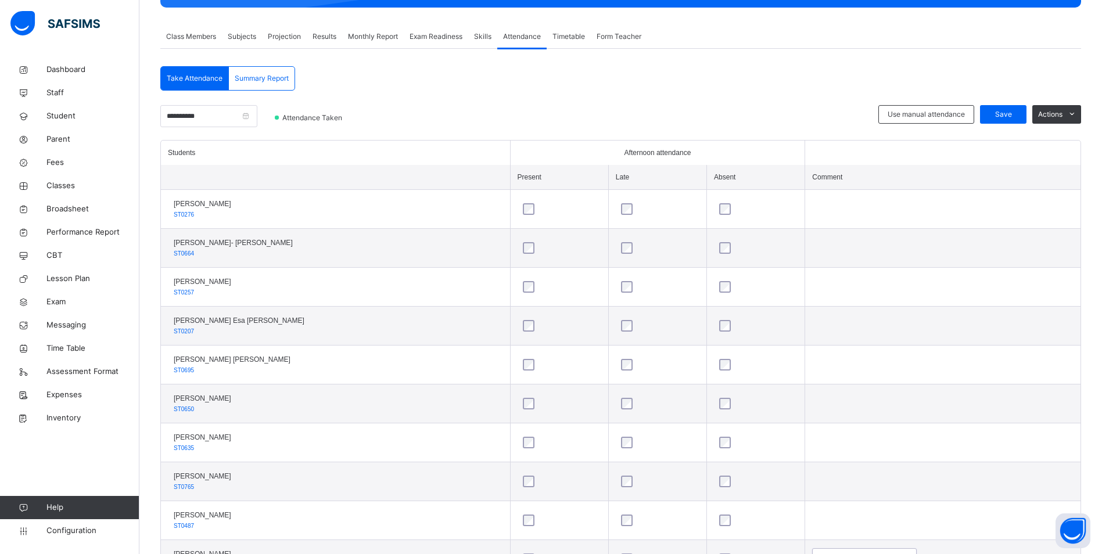
scroll to position [76, 0]
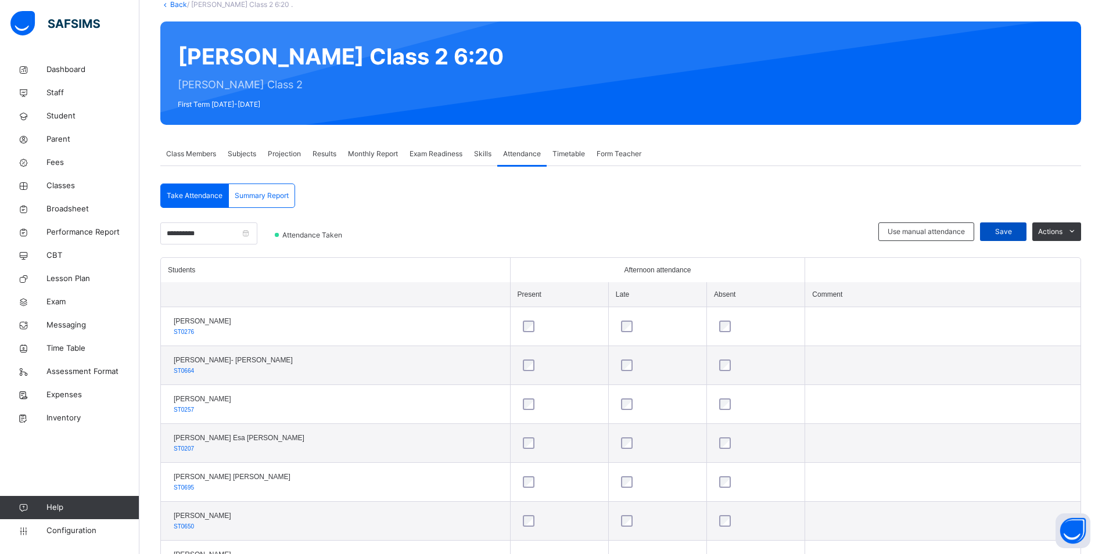
click at [1003, 235] on span "Save" at bounding box center [1002, 231] width 29 height 10
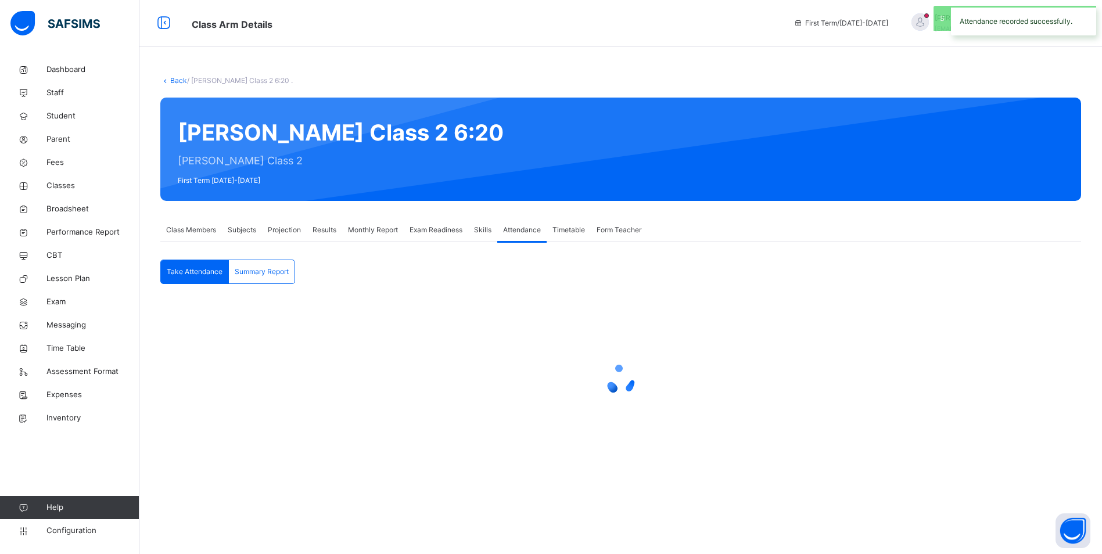
scroll to position [0, 0]
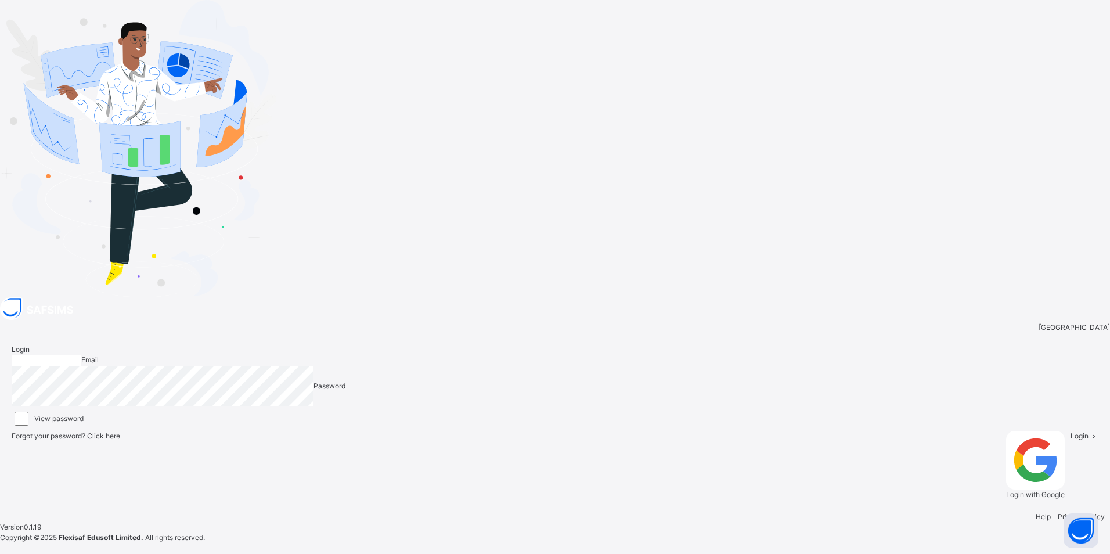
click at [81, 355] on input "email" at bounding box center [47, 360] width 70 height 10
type input "**********"
click at [1071, 431] on span "Login" at bounding box center [1080, 435] width 18 height 9
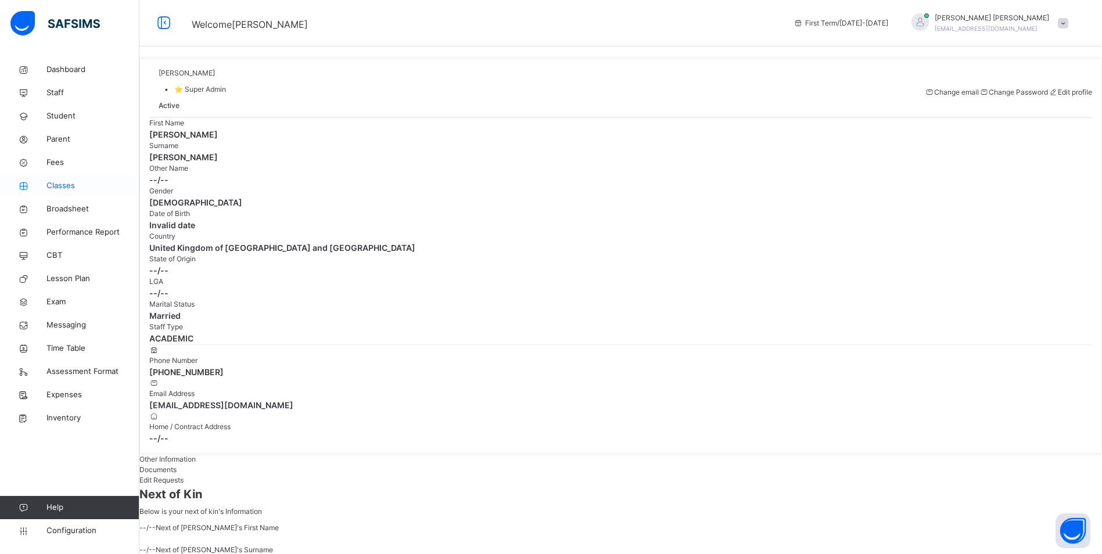
click at [62, 186] on span "Classes" at bounding box center [92, 186] width 93 height 12
